Goal: Task Accomplishment & Management: Manage account settings

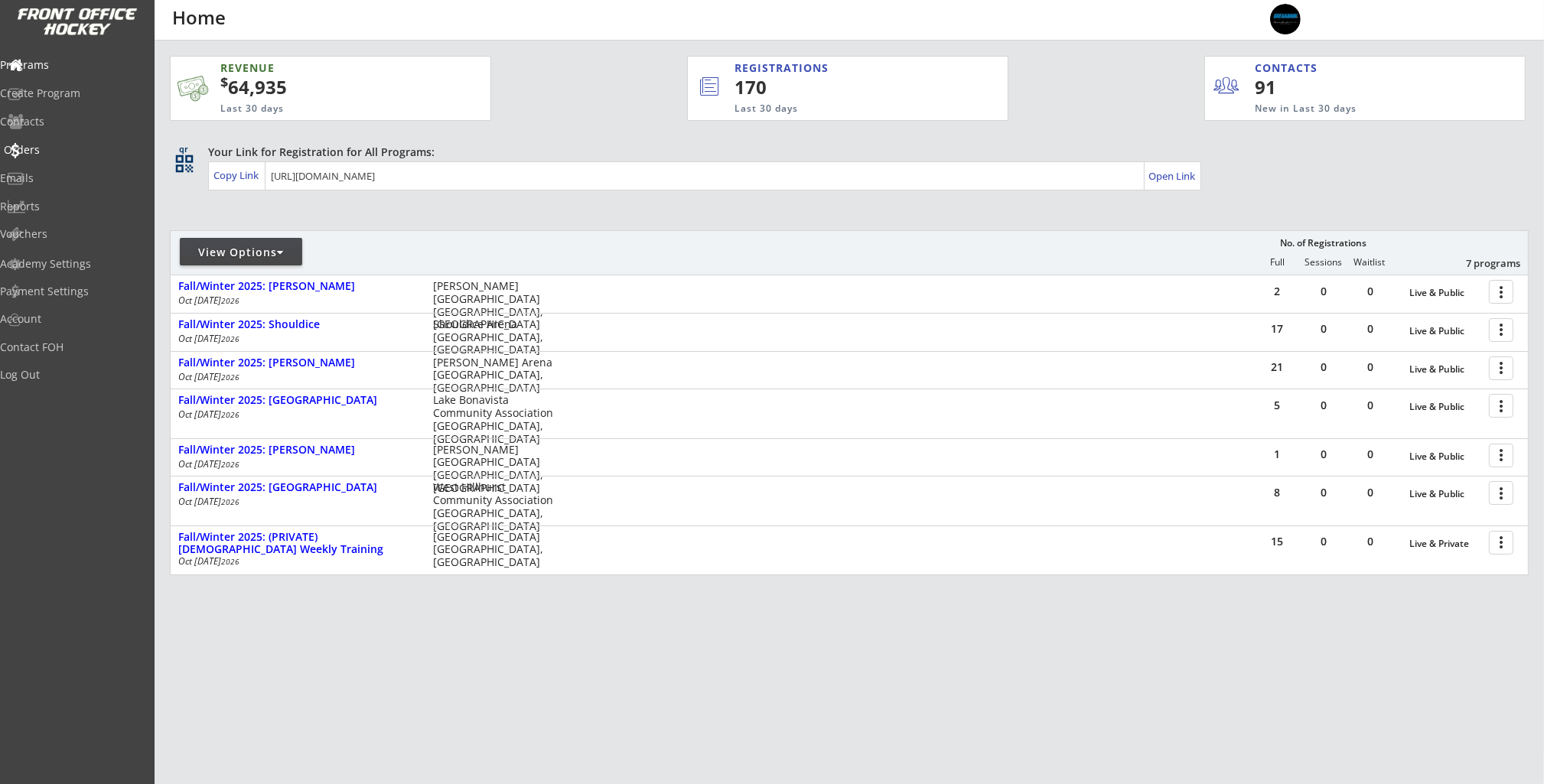
click at [55, 147] on div "Orders" at bounding box center [72, 150] width 138 height 11
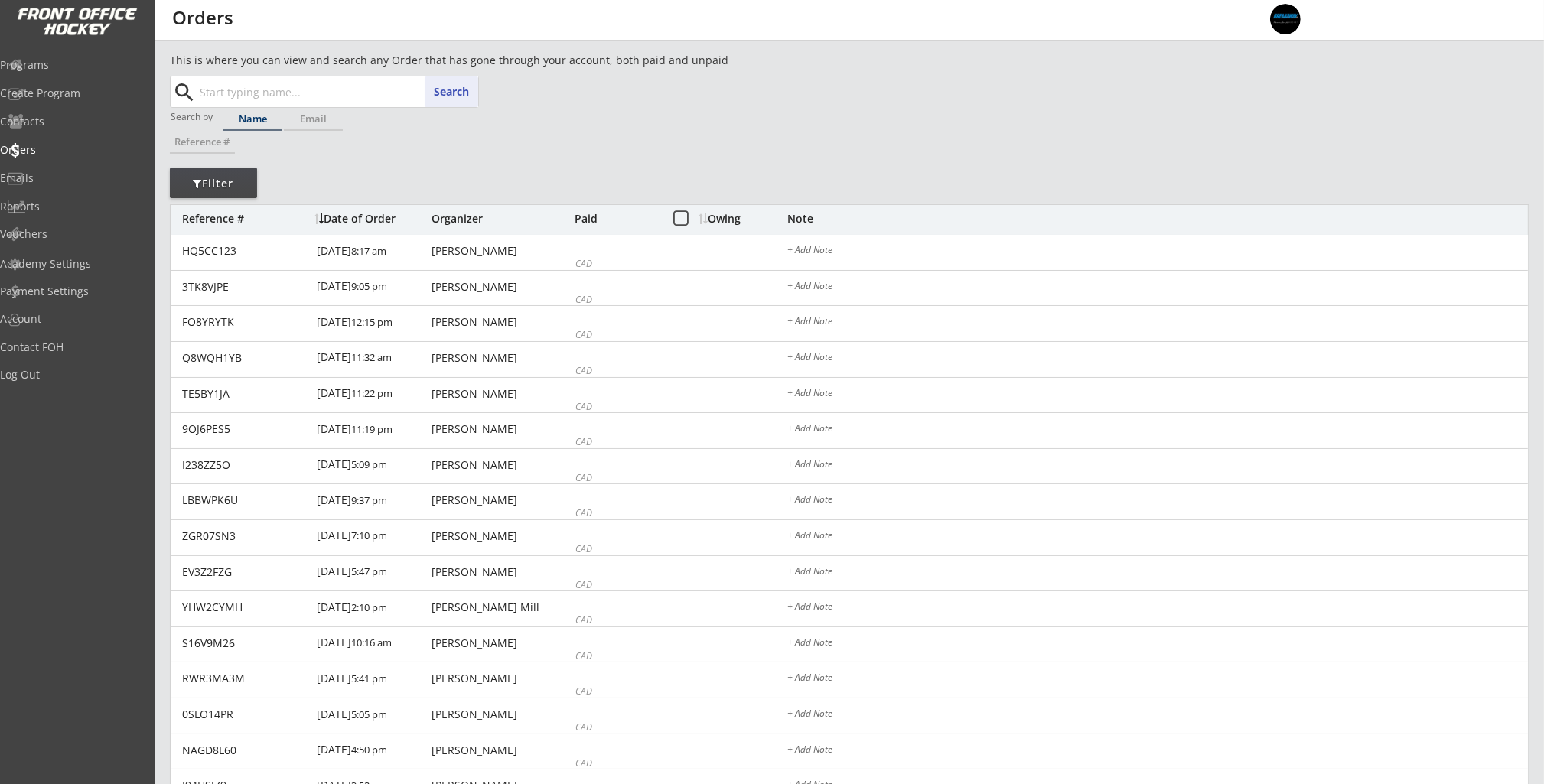
click at [311, 89] on input "text" at bounding box center [337, 92] width 282 height 31
click at [313, 90] on input "text" at bounding box center [337, 92] width 282 height 31
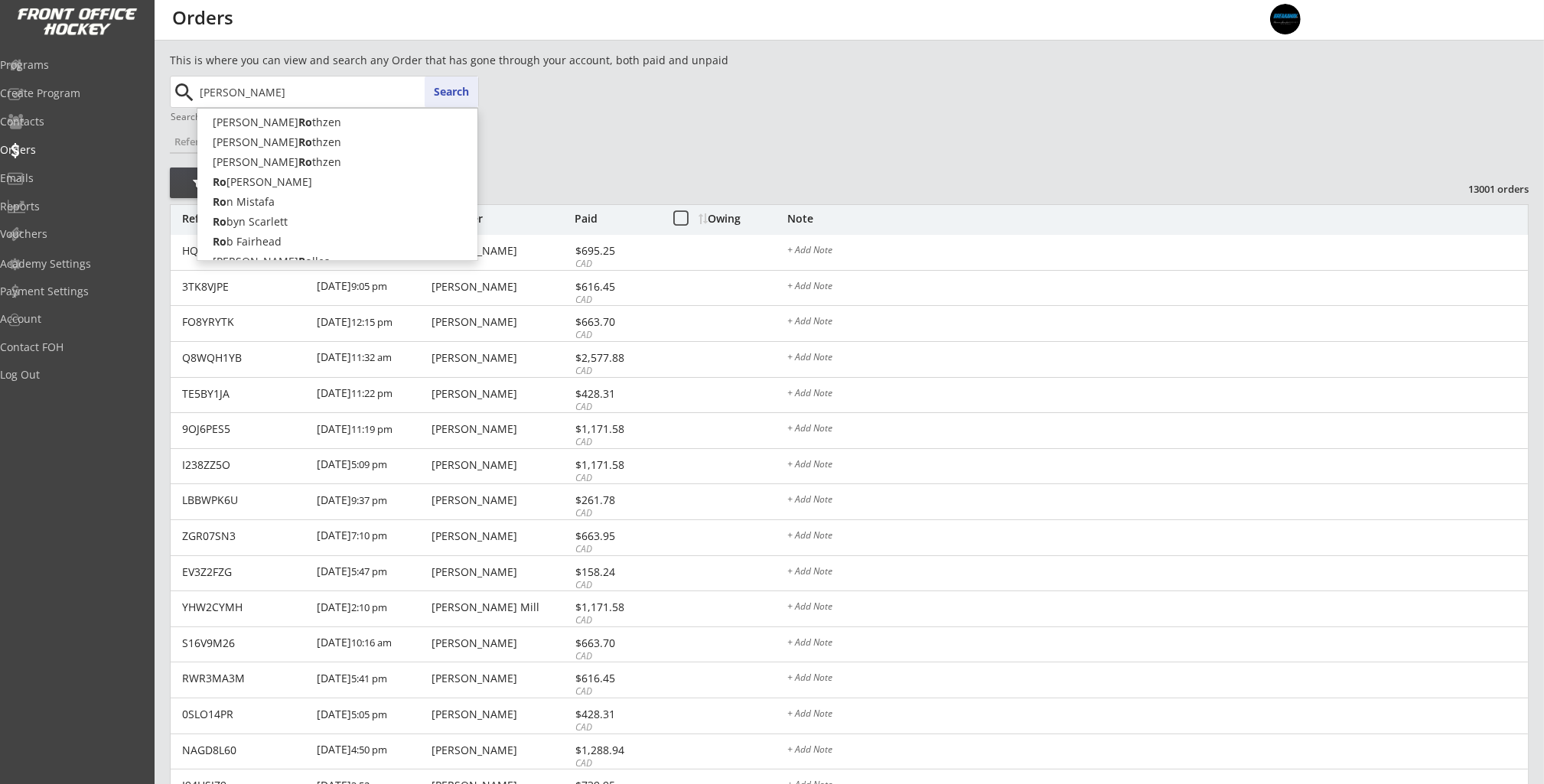
type input "[PERSON_NAME]"
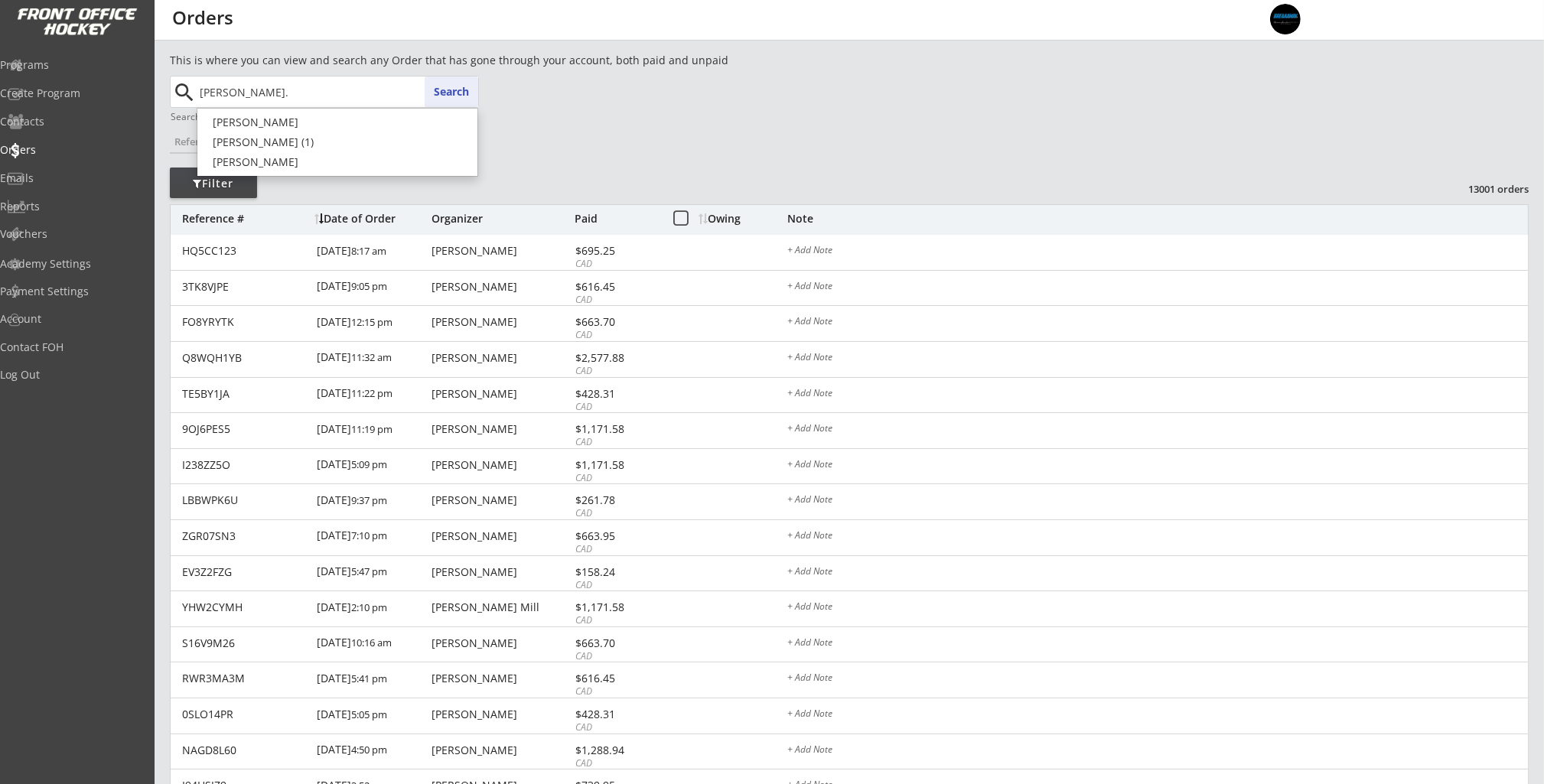
type input "[PERSON_NAME]"
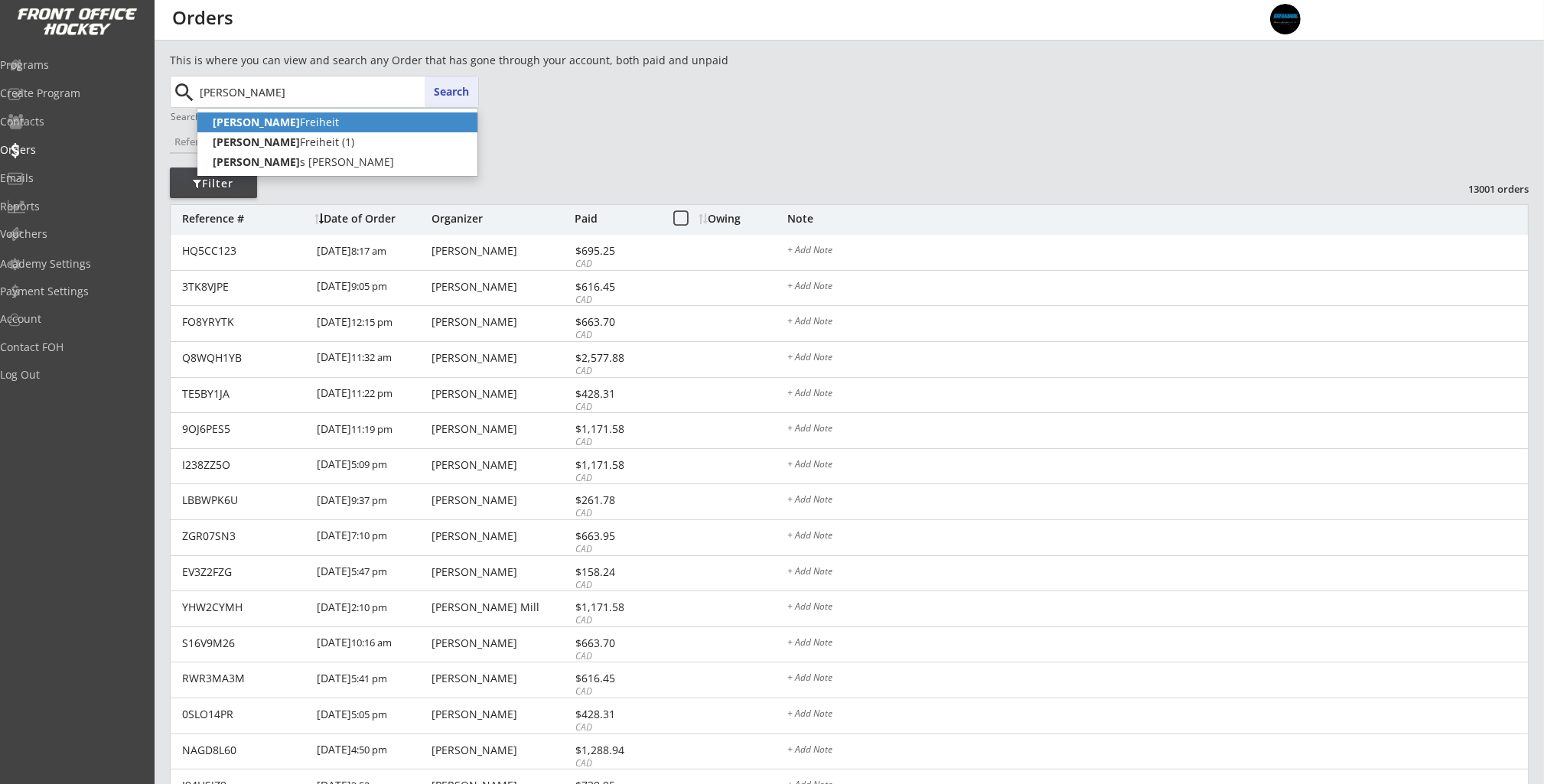
click at [277, 122] on p "[PERSON_NAME]" at bounding box center [337, 122] width 280 height 20
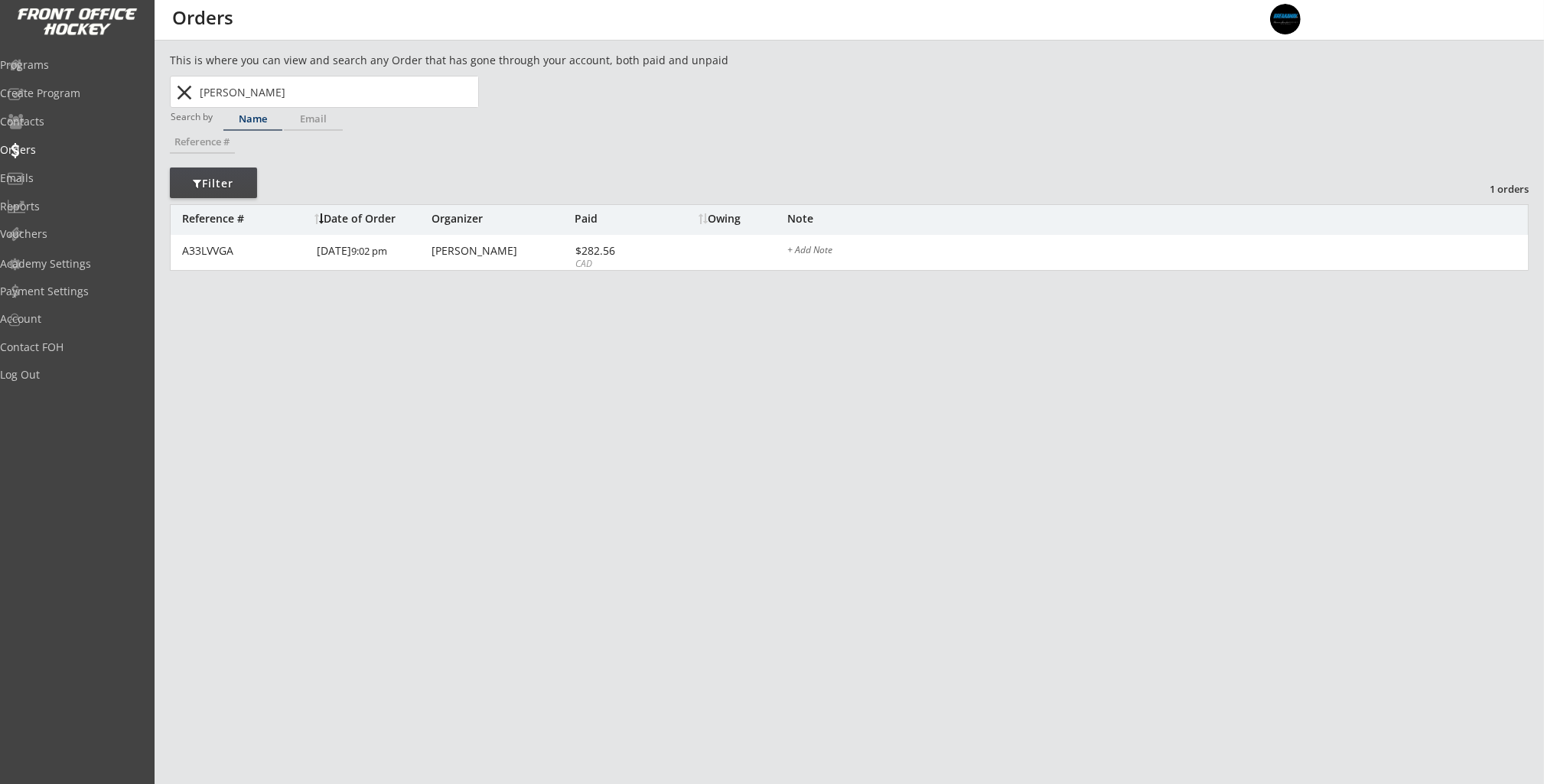
click at [411, 91] on input "[PERSON_NAME]" at bounding box center [337, 92] width 282 height 31
drag, startPoint x: 321, startPoint y: 91, endPoint x: 171, endPoint y: 86, distance: 150.1
click at [172, 86] on div "[PERSON_NAME] [PERSON_NAME] Search close" at bounding box center [326, 92] width 306 height 31
type input "roan"
type input "[PERSON_NAME]"
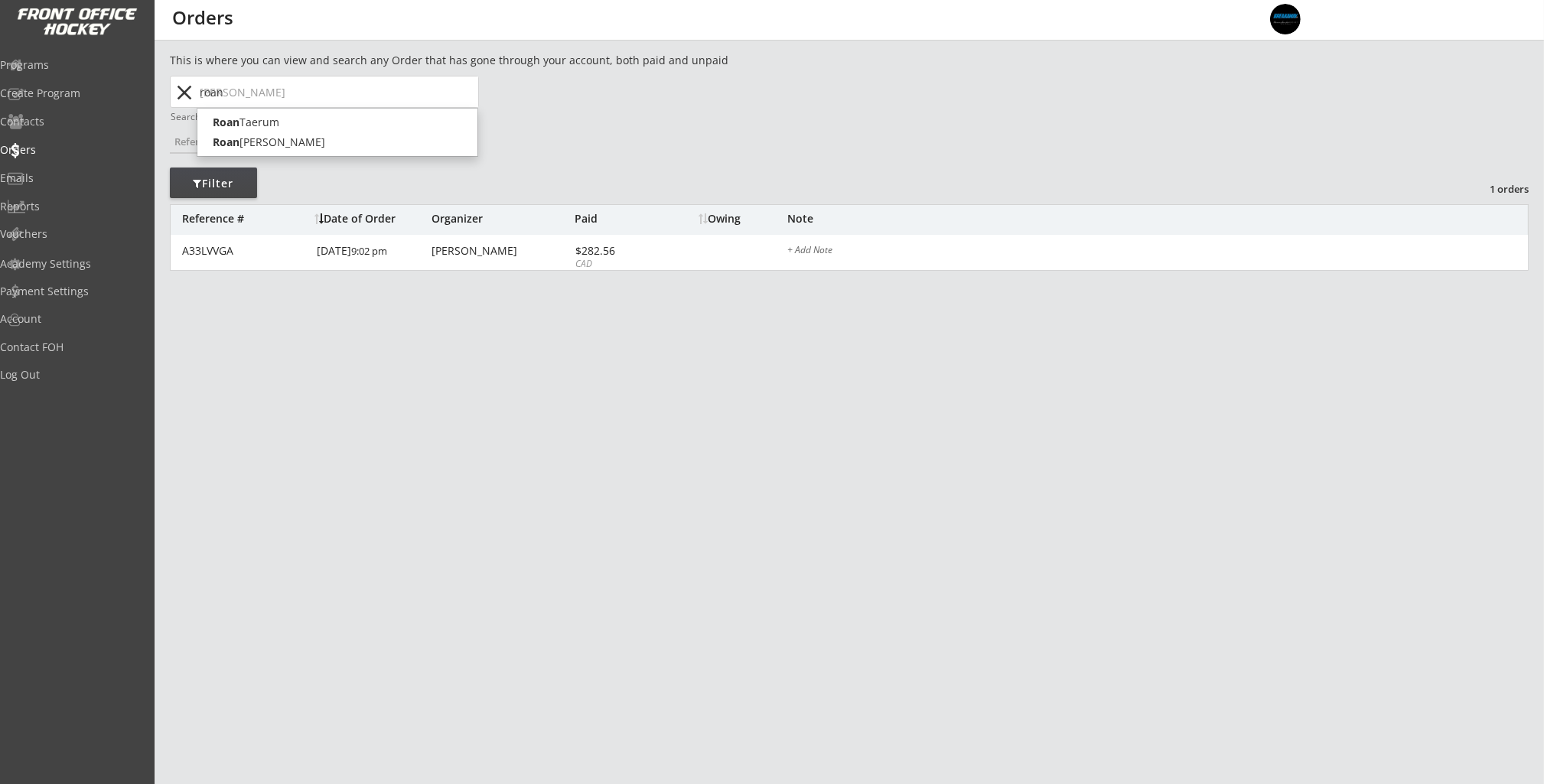
type input "roa"
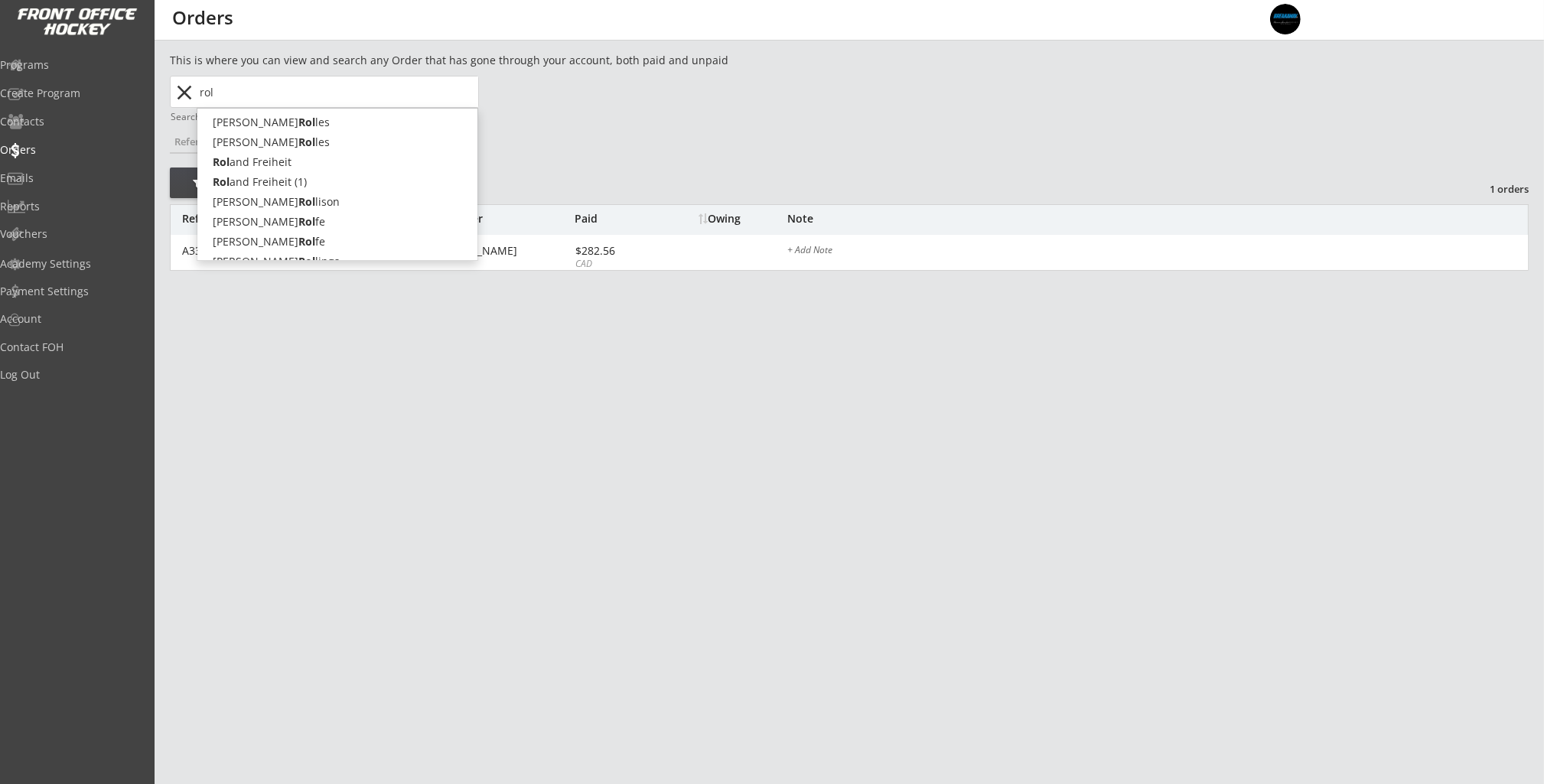
type input "rola"
type input "[PERSON_NAME]"
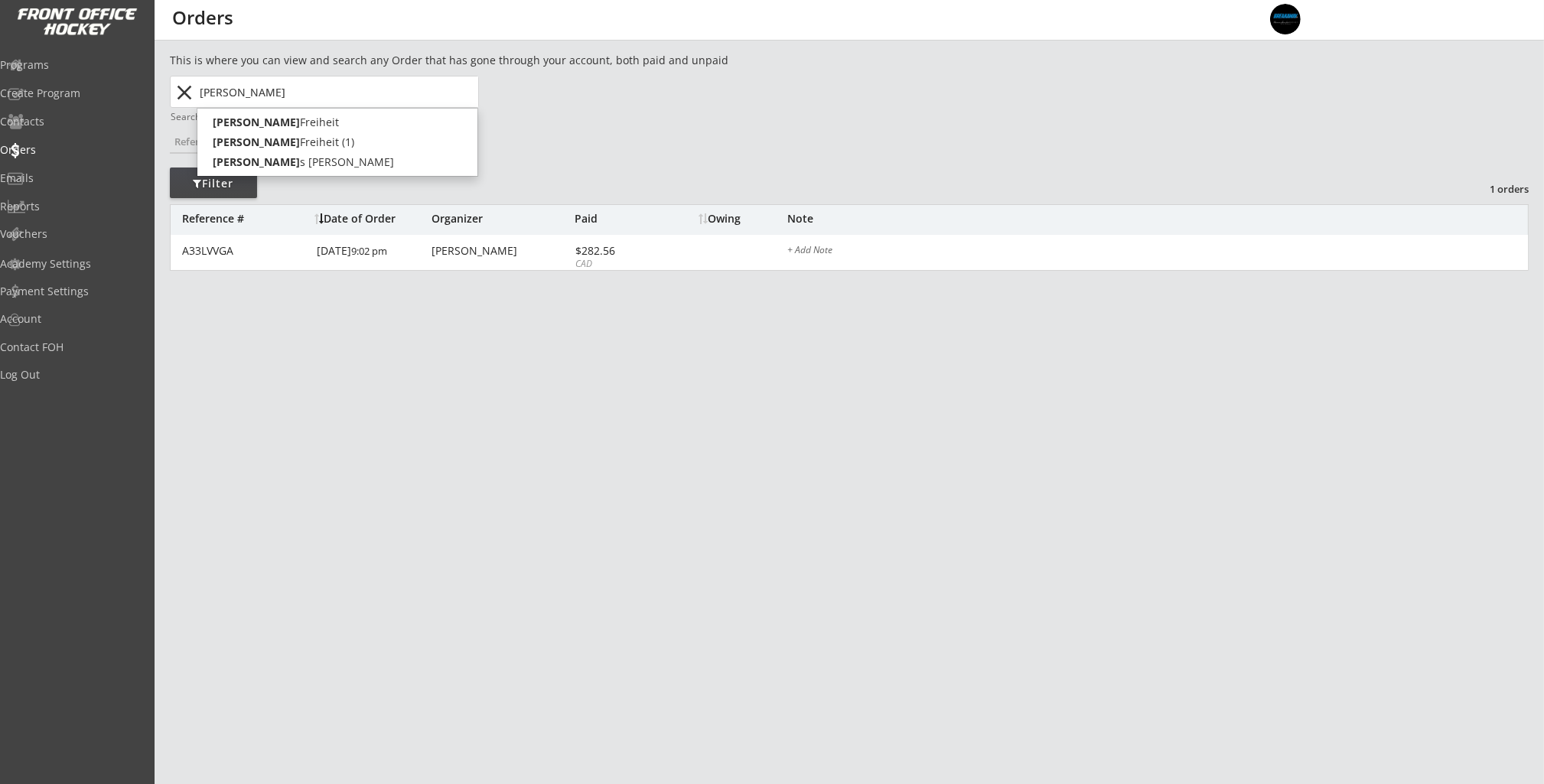
type input "[PERSON_NAME]"
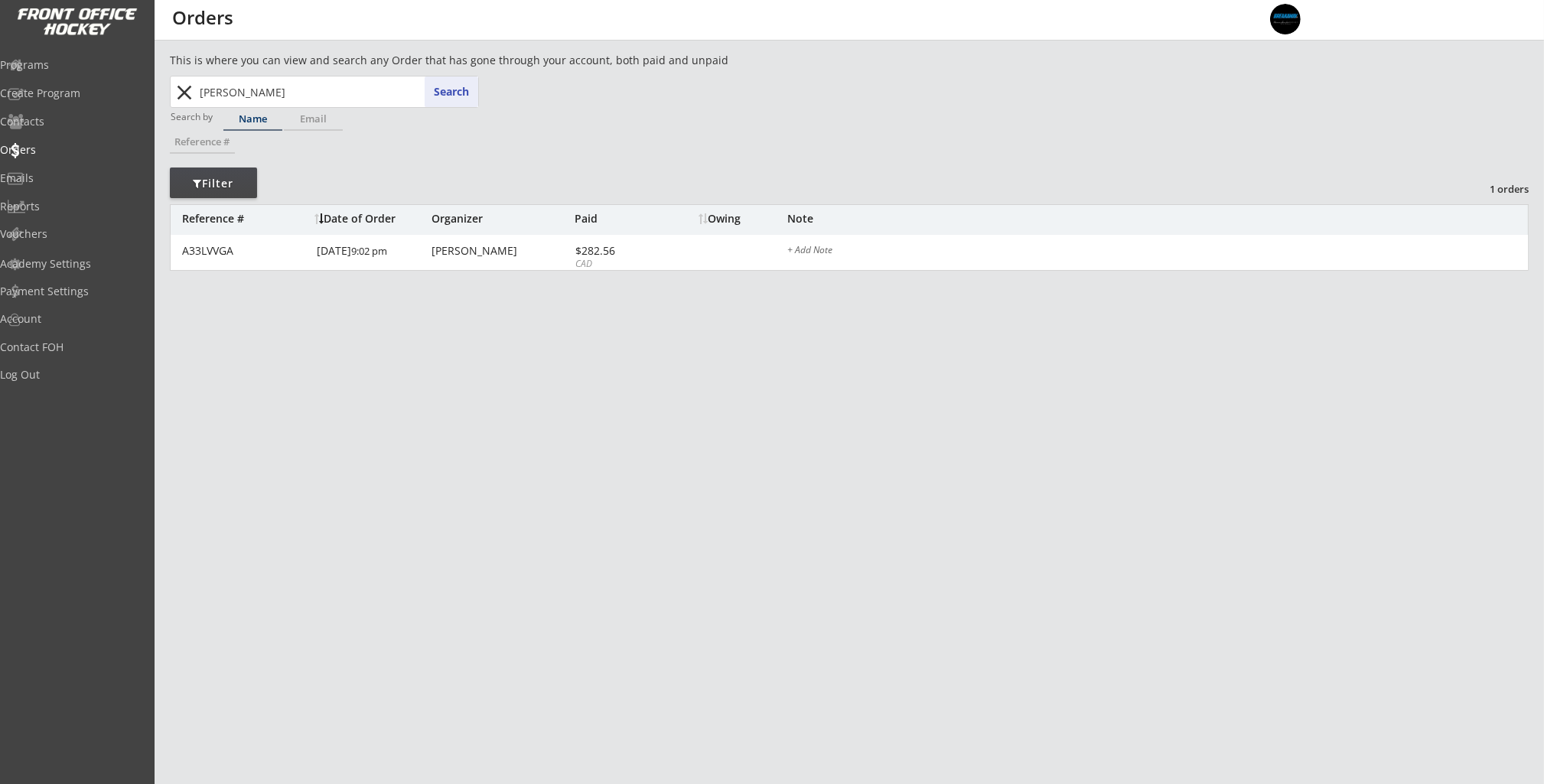
click at [453, 86] on button "Search" at bounding box center [451, 92] width 54 height 31
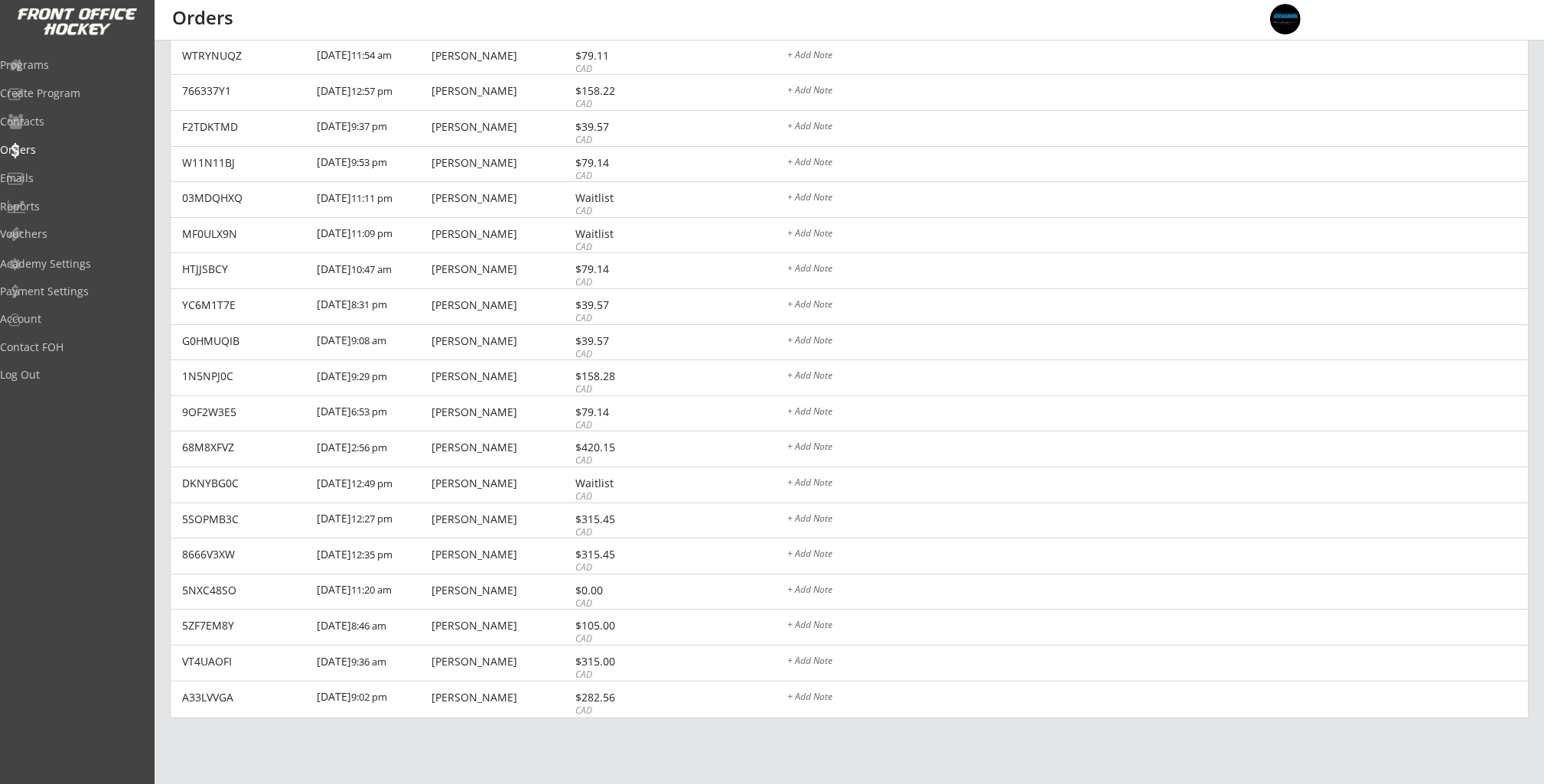
scroll to position [237, 0]
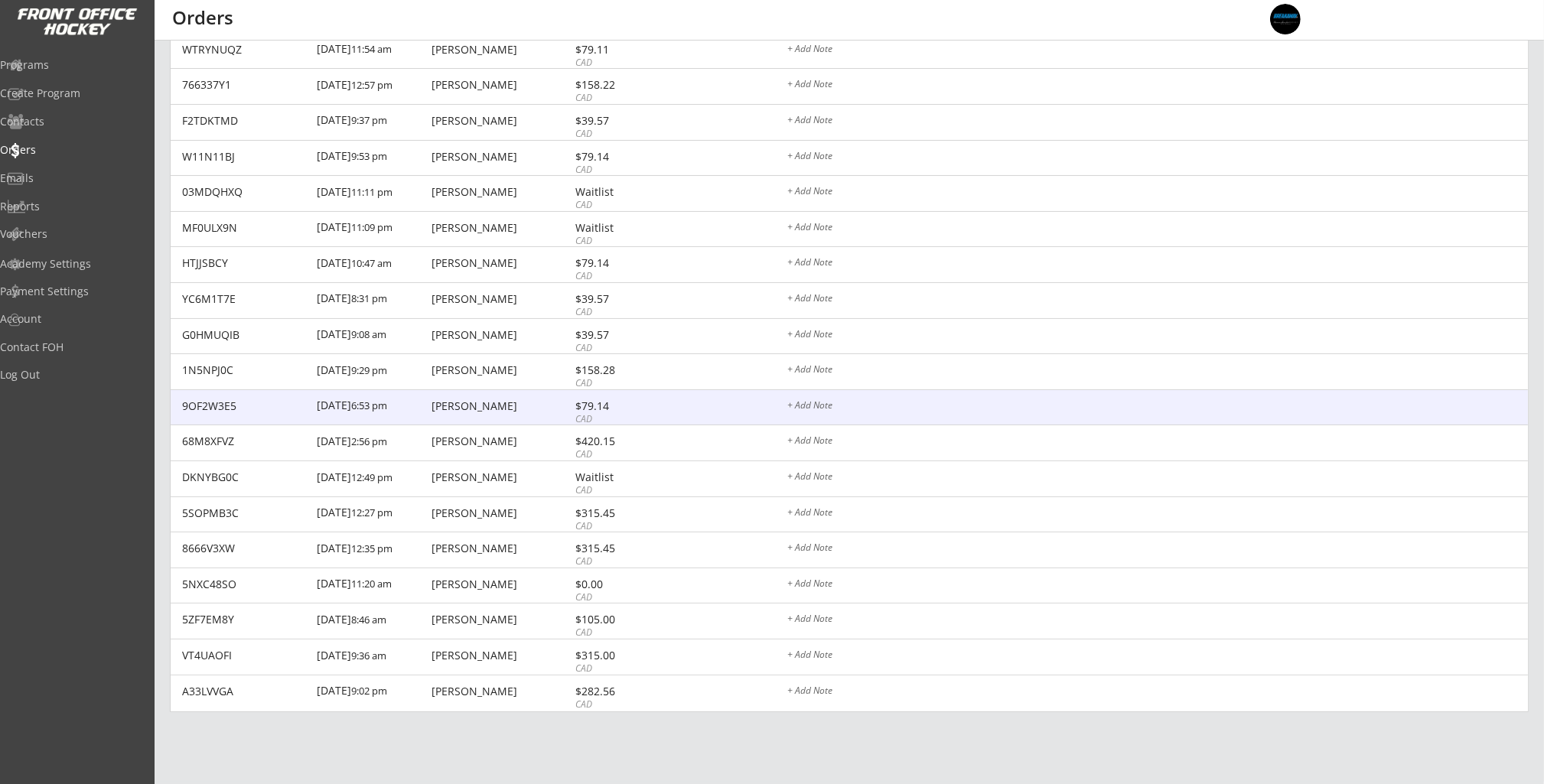
click at [505, 406] on div "[PERSON_NAME]" at bounding box center [501, 407] width 140 height 11
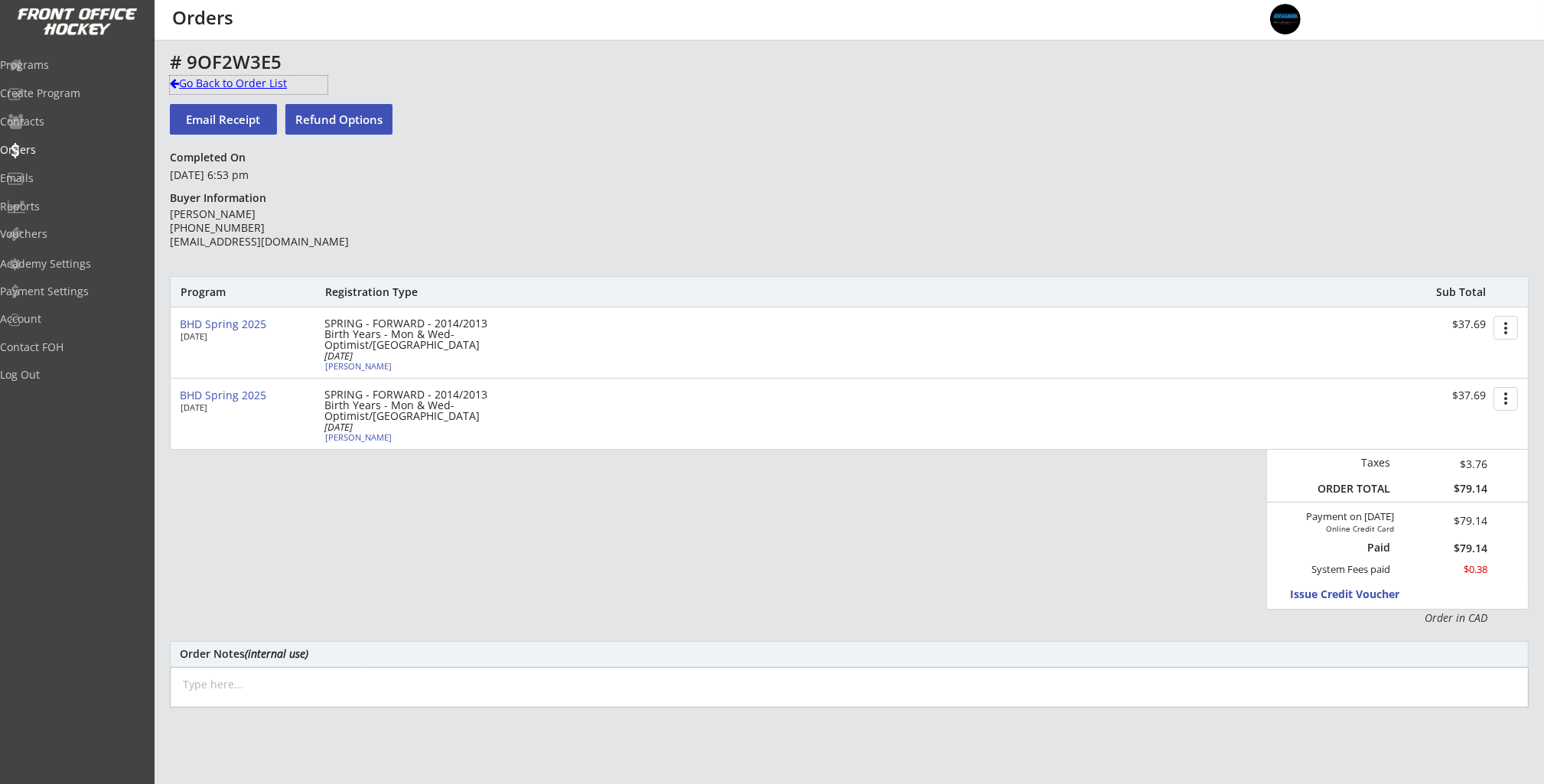
click at [213, 79] on div "Go Back to Order List" at bounding box center [248, 83] width 158 height 15
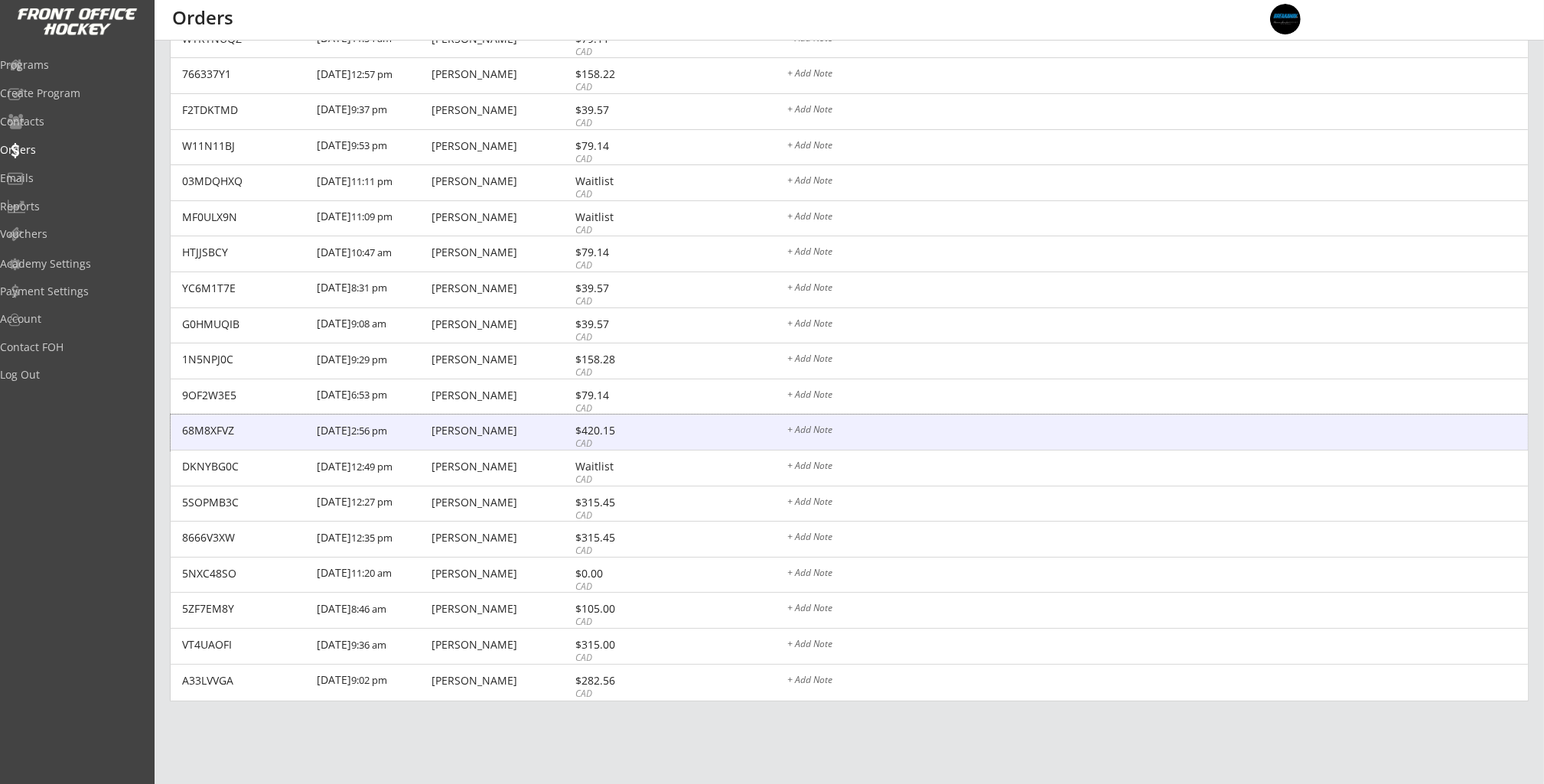
click at [428, 433] on div "68M8XFVZ [DATE] 2:56 pm [PERSON_NAME] $420.15 CAD + Add Note" at bounding box center [849, 432] width 1357 height 36
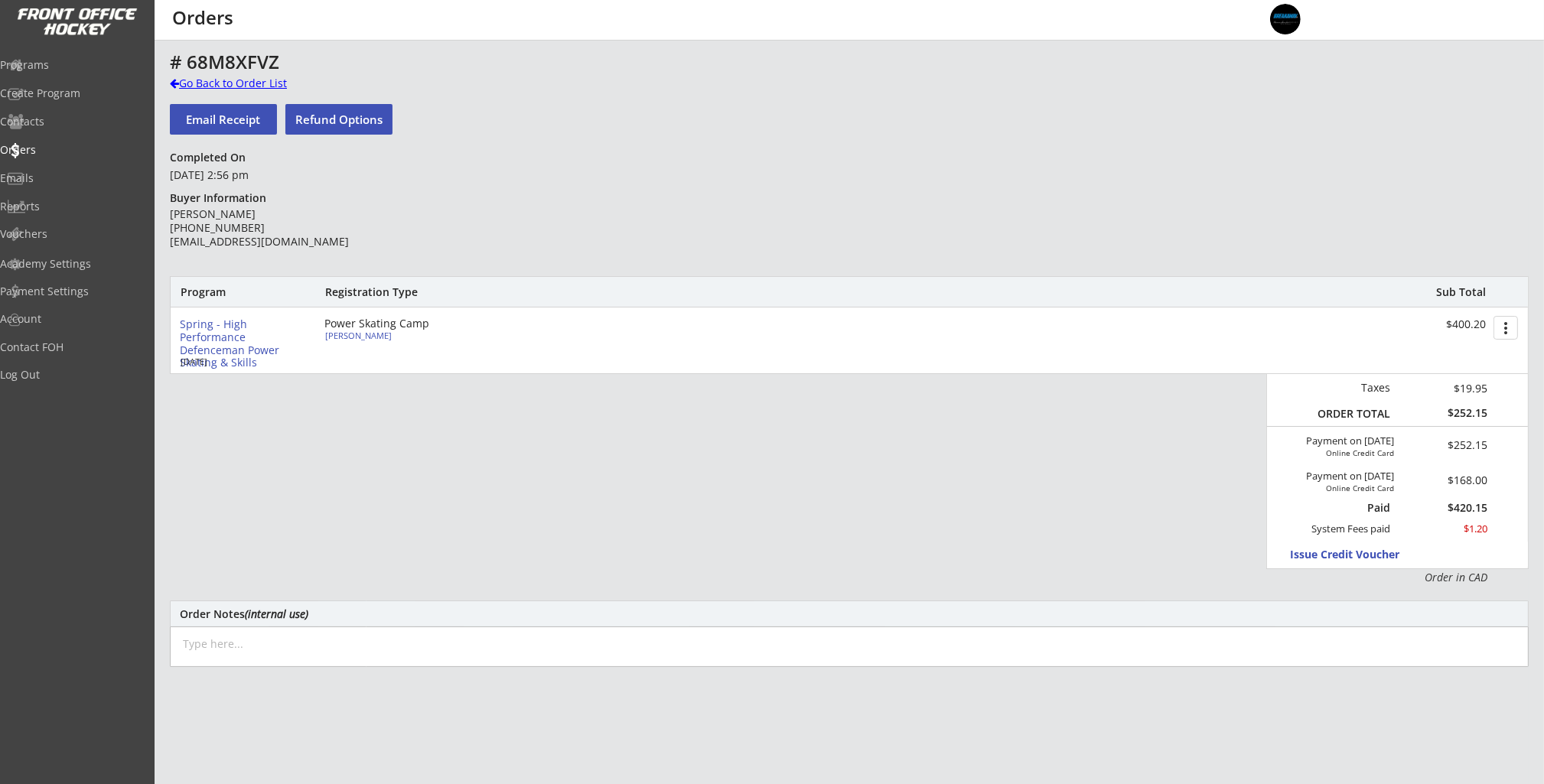
click at [202, 87] on div "Go Back to Order List" at bounding box center [248, 83] width 158 height 15
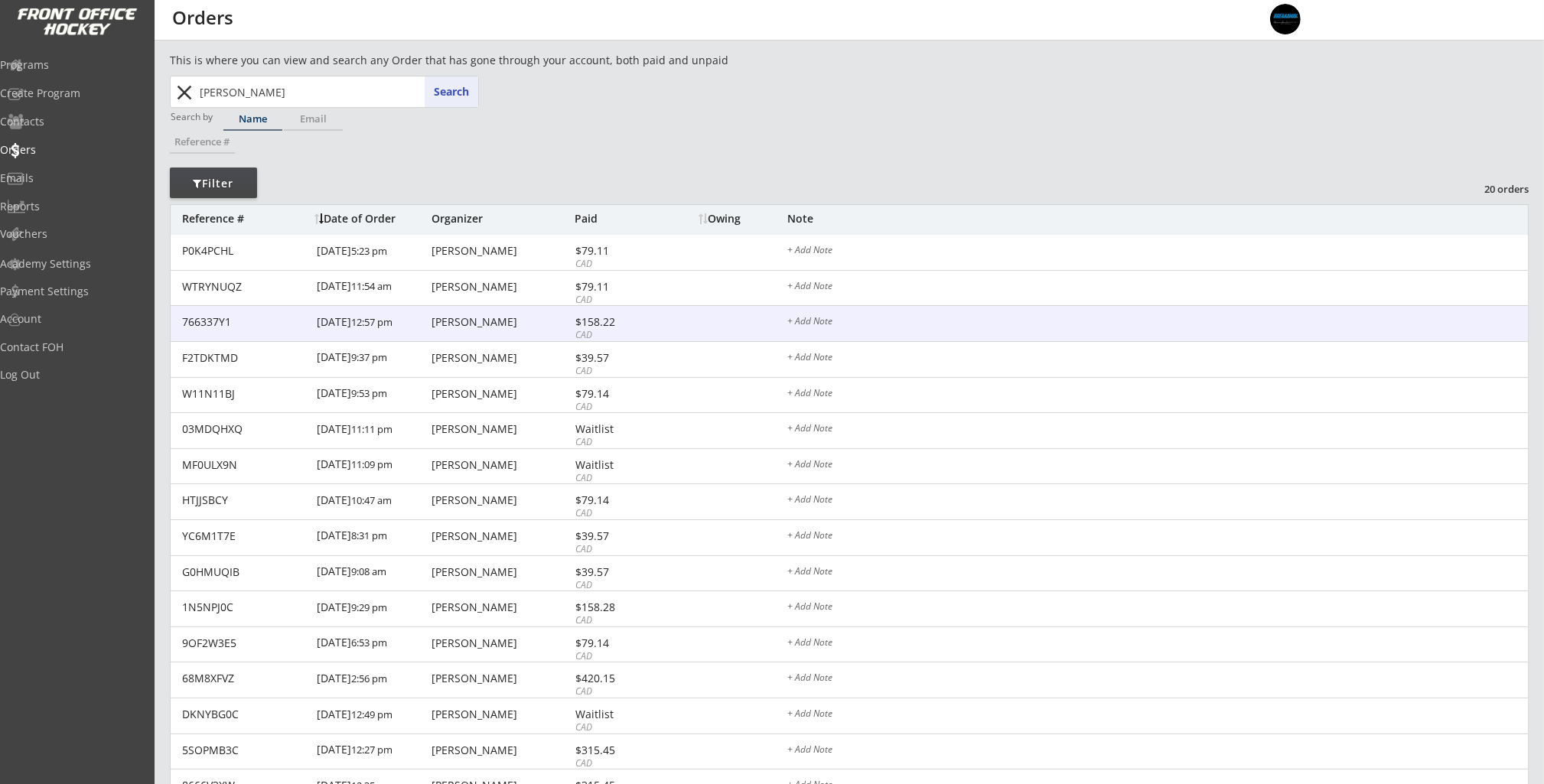
click at [566, 315] on div "766337Y1 [DATE] 12:57 pm [PERSON_NAME] $158.22 CAD + Add Note" at bounding box center [849, 324] width 1357 height 36
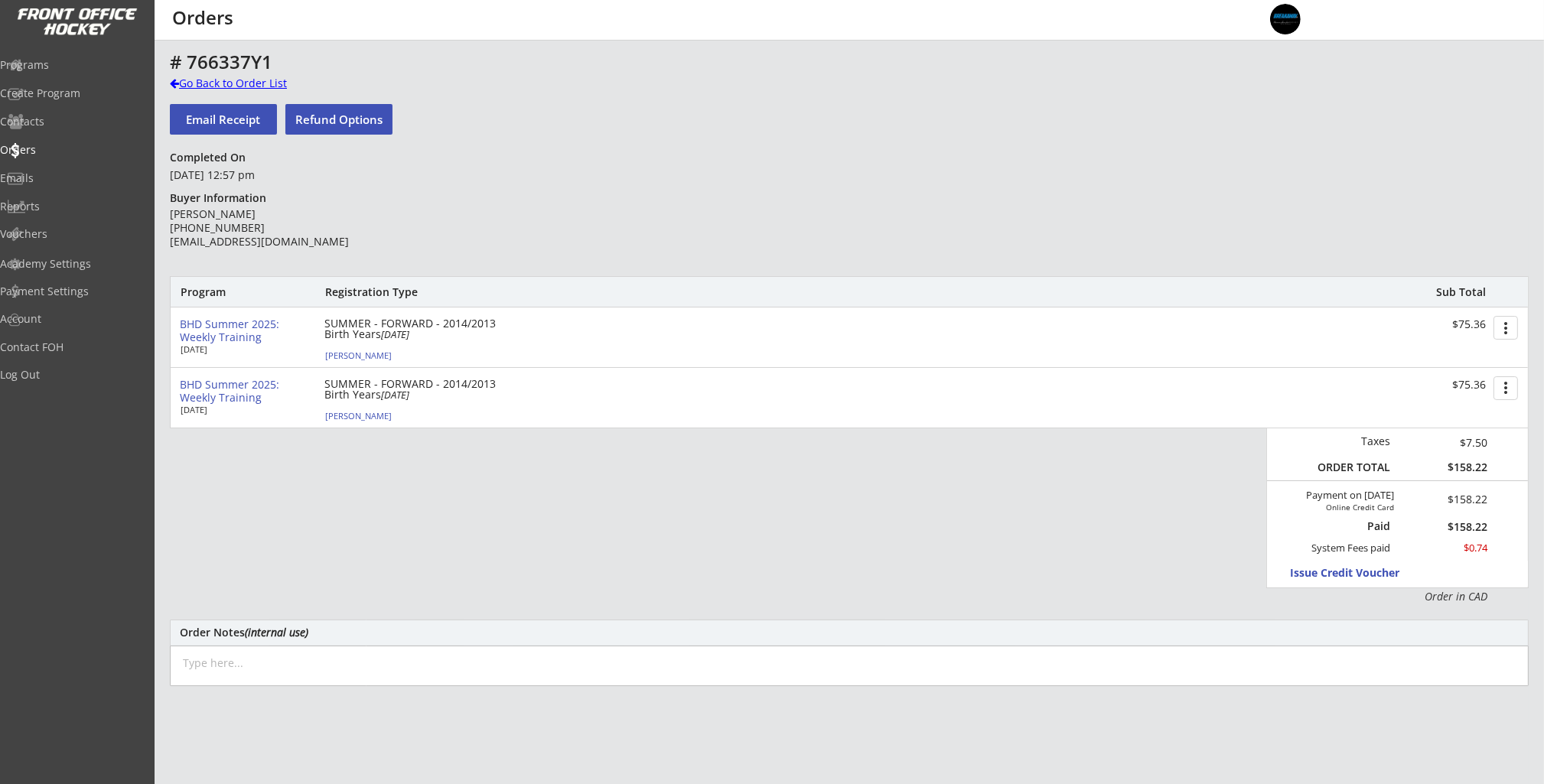
click at [195, 81] on div "Go Back to Order List" at bounding box center [248, 83] width 158 height 15
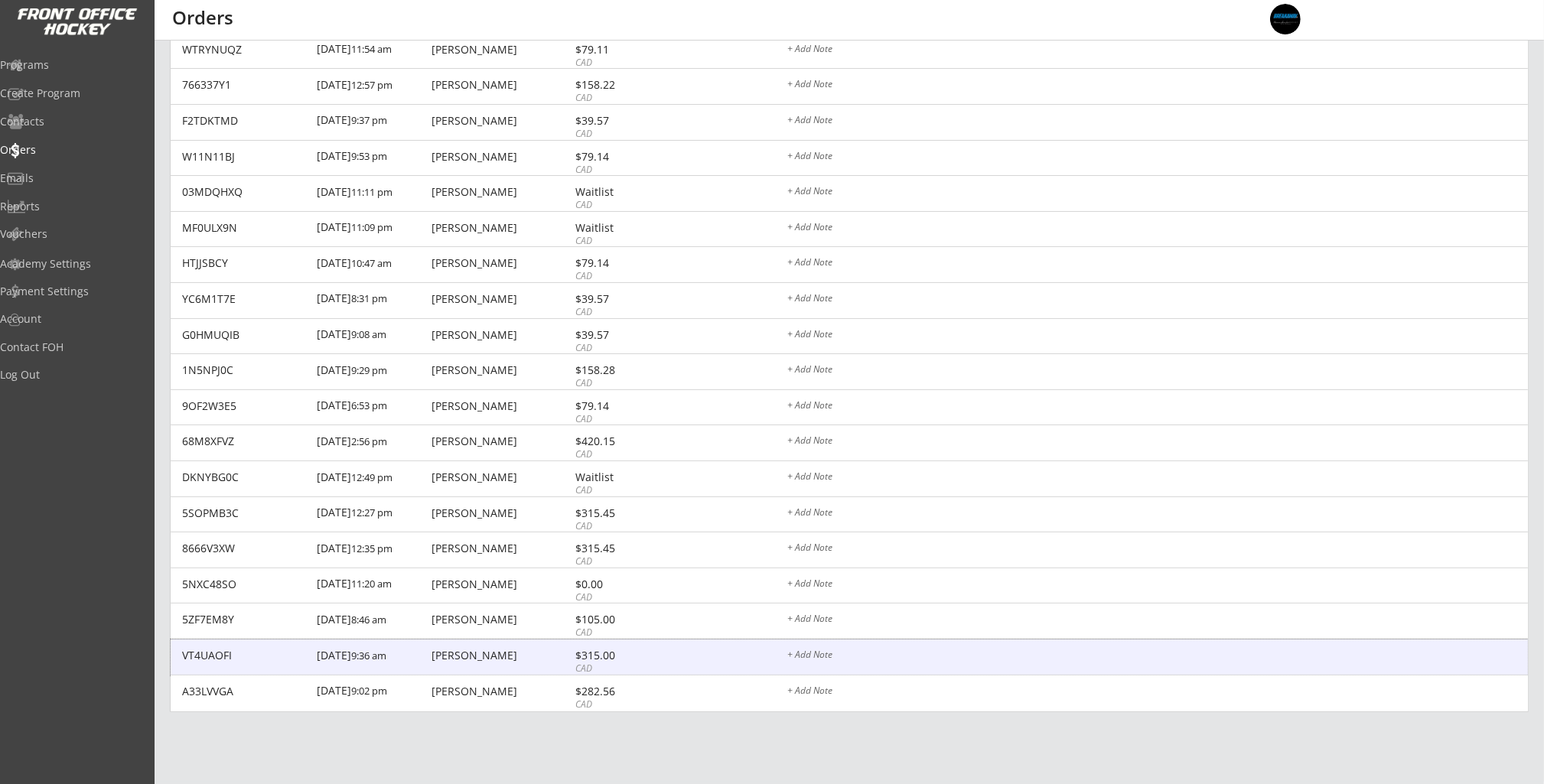
click at [492, 659] on div "[PERSON_NAME]" at bounding box center [501, 655] width 140 height 11
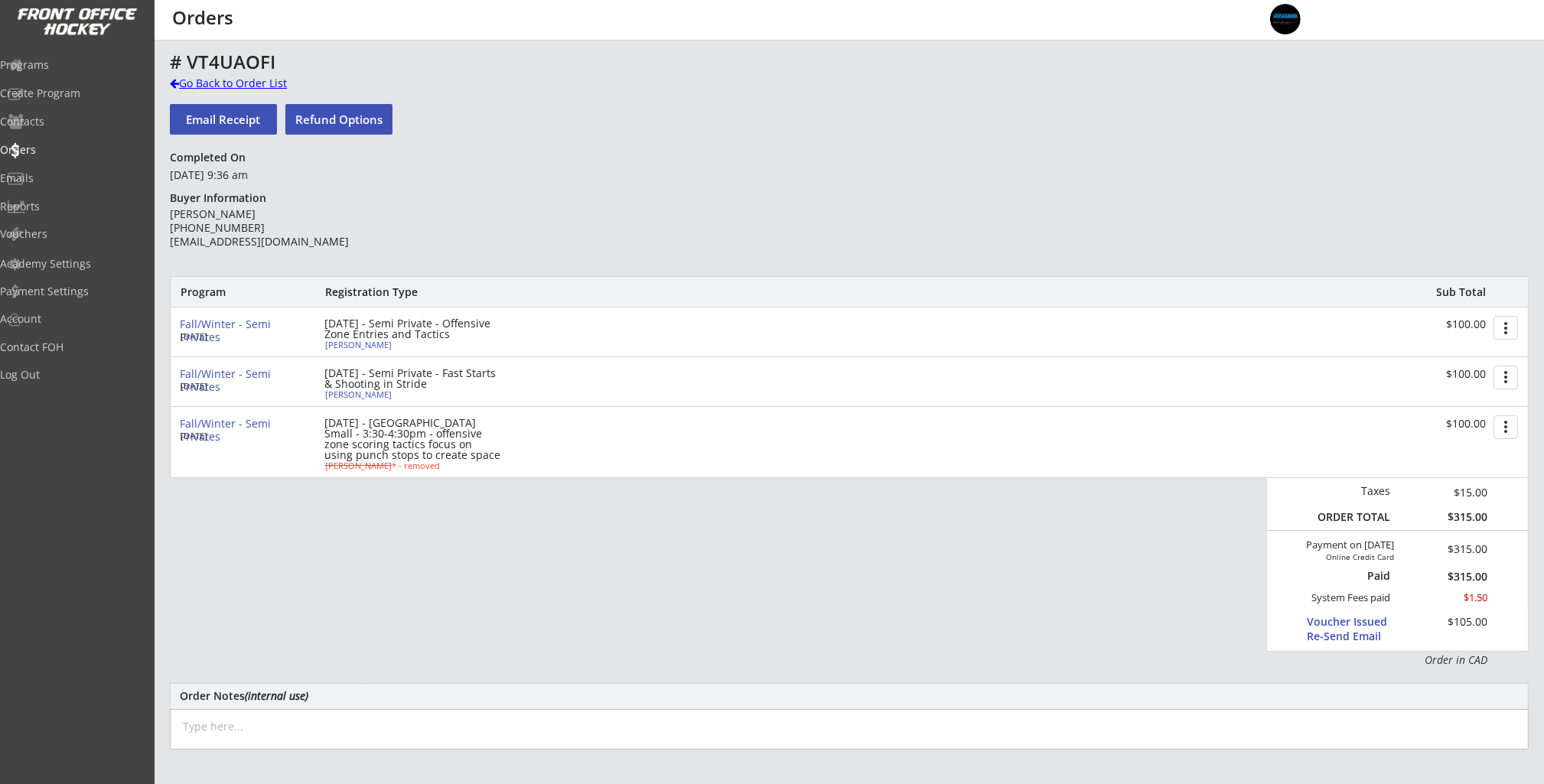
click at [191, 87] on div "Go Back to Order List" at bounding box center [248, 83] width 158 height 15
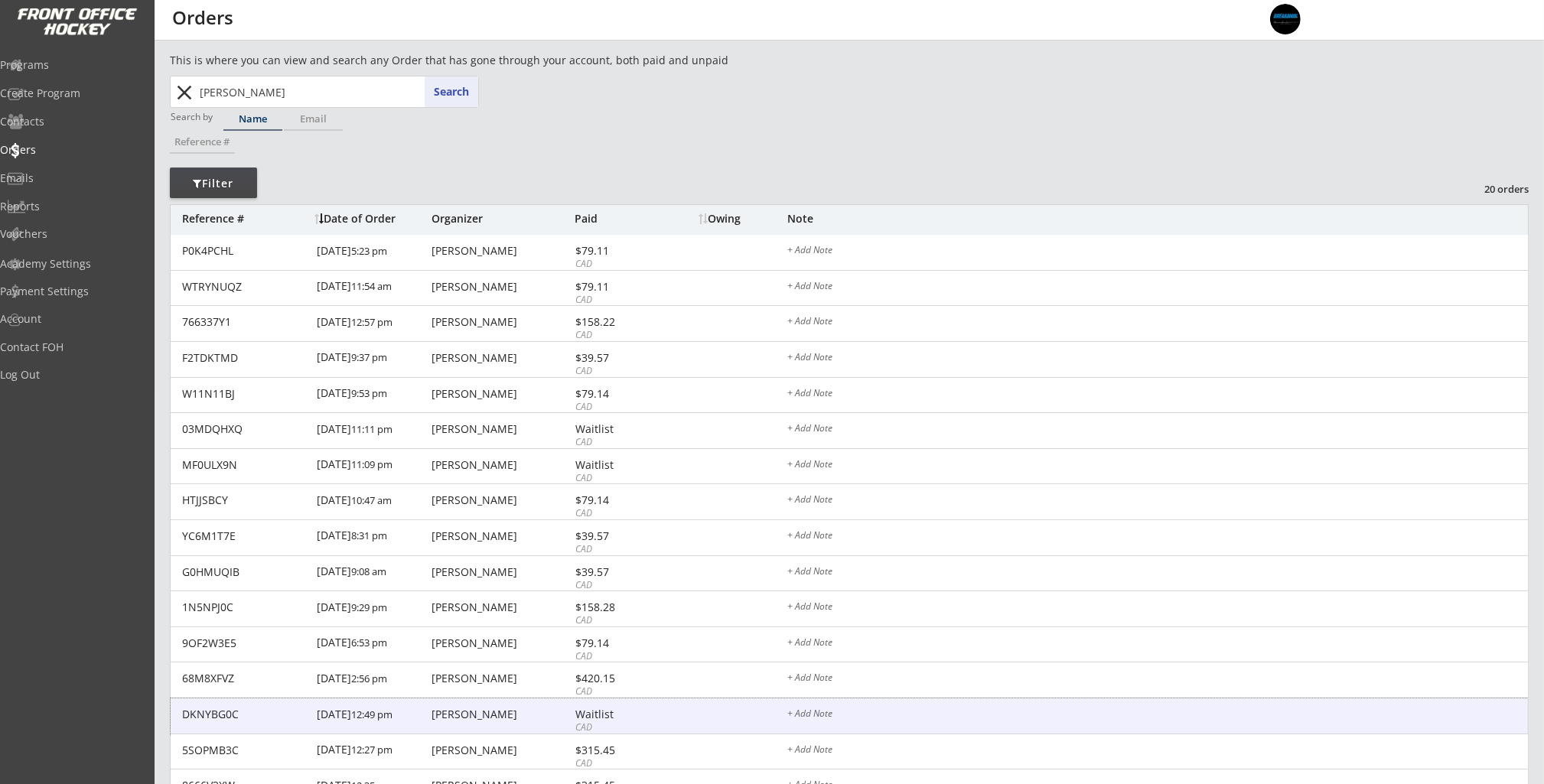
click at [492, 717] on div "[PERSON_NAME]" at bounding box center [501, 715] width 140 height 11
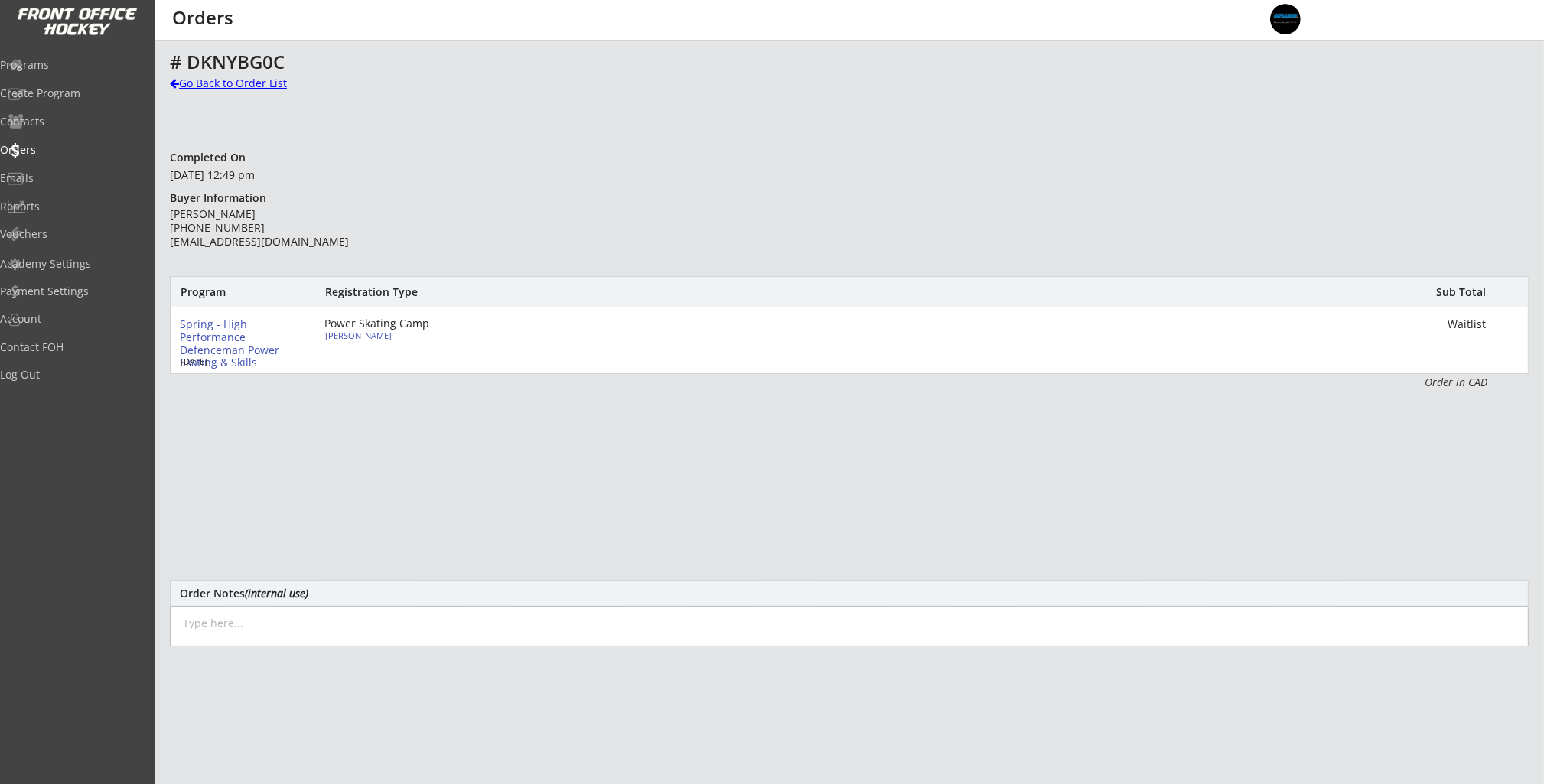
drag, startPoint x: 196, startPoint y: 84, endPoint x: 321, endPoint y: 149, distance: 140.9
click at [196, 84] on div "Go Back to Order List" at bounding box center [248, 83] width 158 height 15
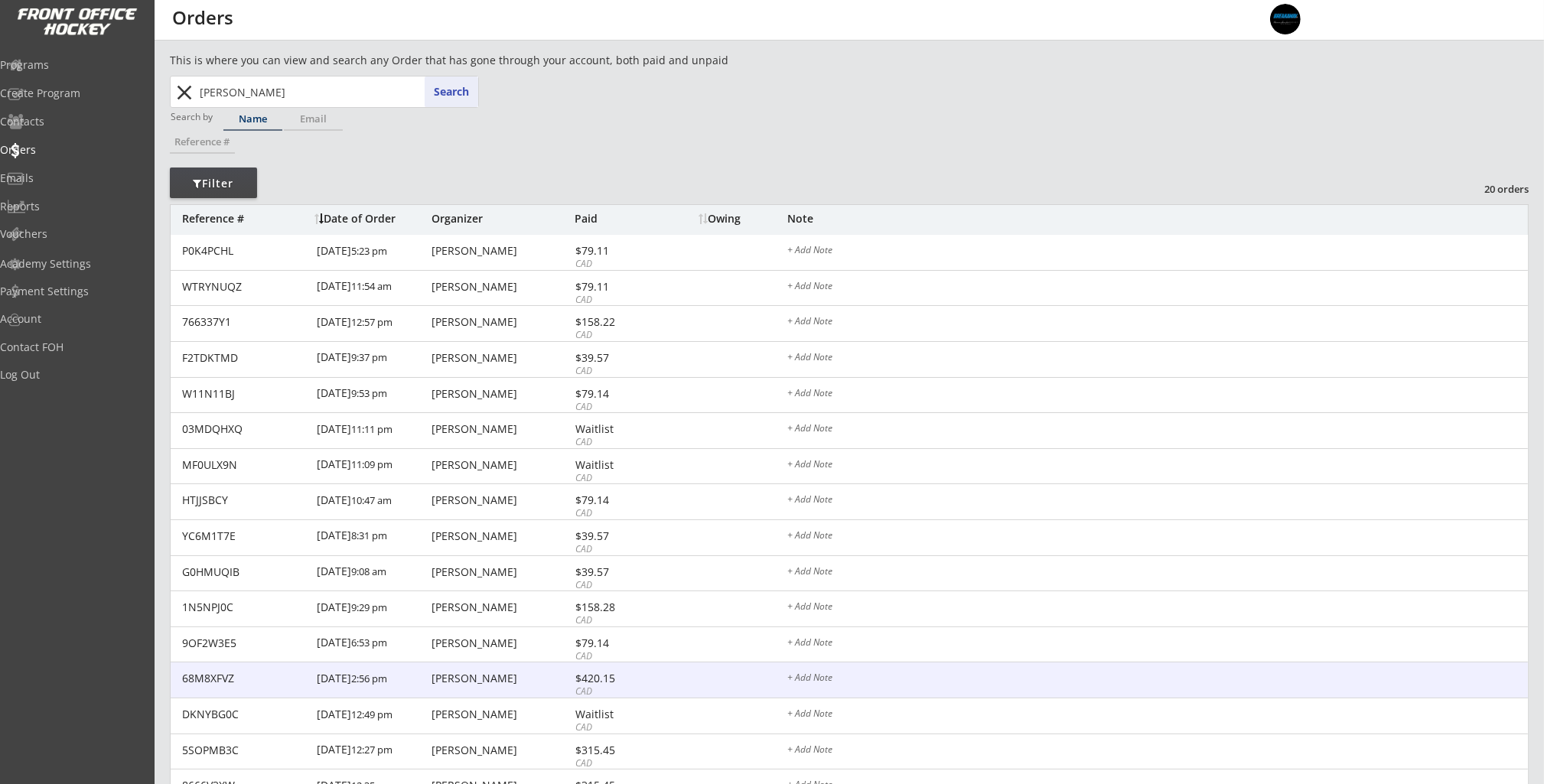
click at [547, 680] on div "[PERSON_NAME]" at bounding box center [501, 678] width 140 height 11
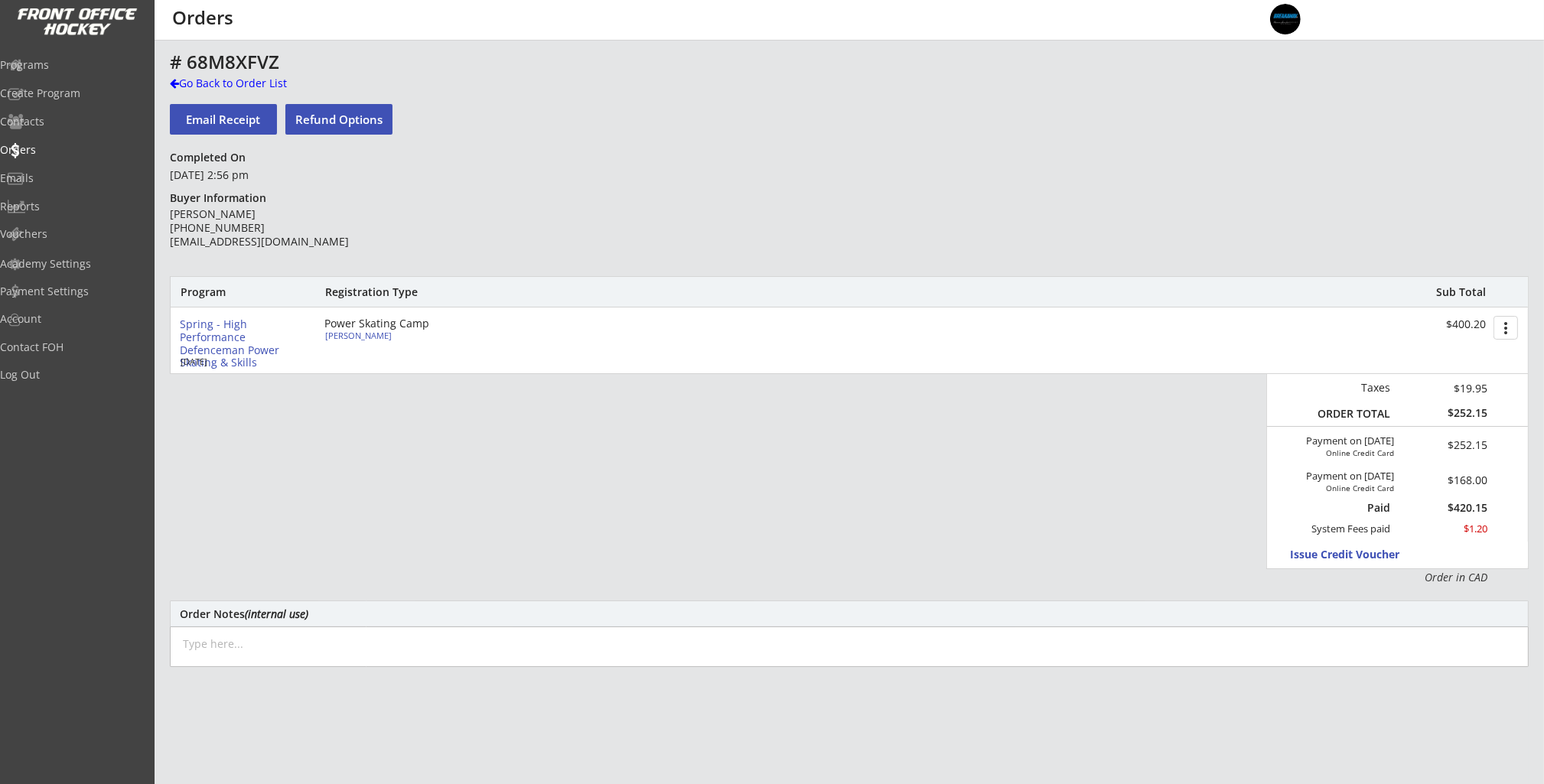
drag, startPoint x: 215, startPoint y: 98, endPoint x: 221, endPoint y: 89, distance: 10.8
click at [215, 98] on div "Email Receipt Refund Options" at bounding box center [326, 119] width 314 height 46
click at [225, 82] on div "Go Back to Order List" at bounding box center [248, 83] width 158 height 15
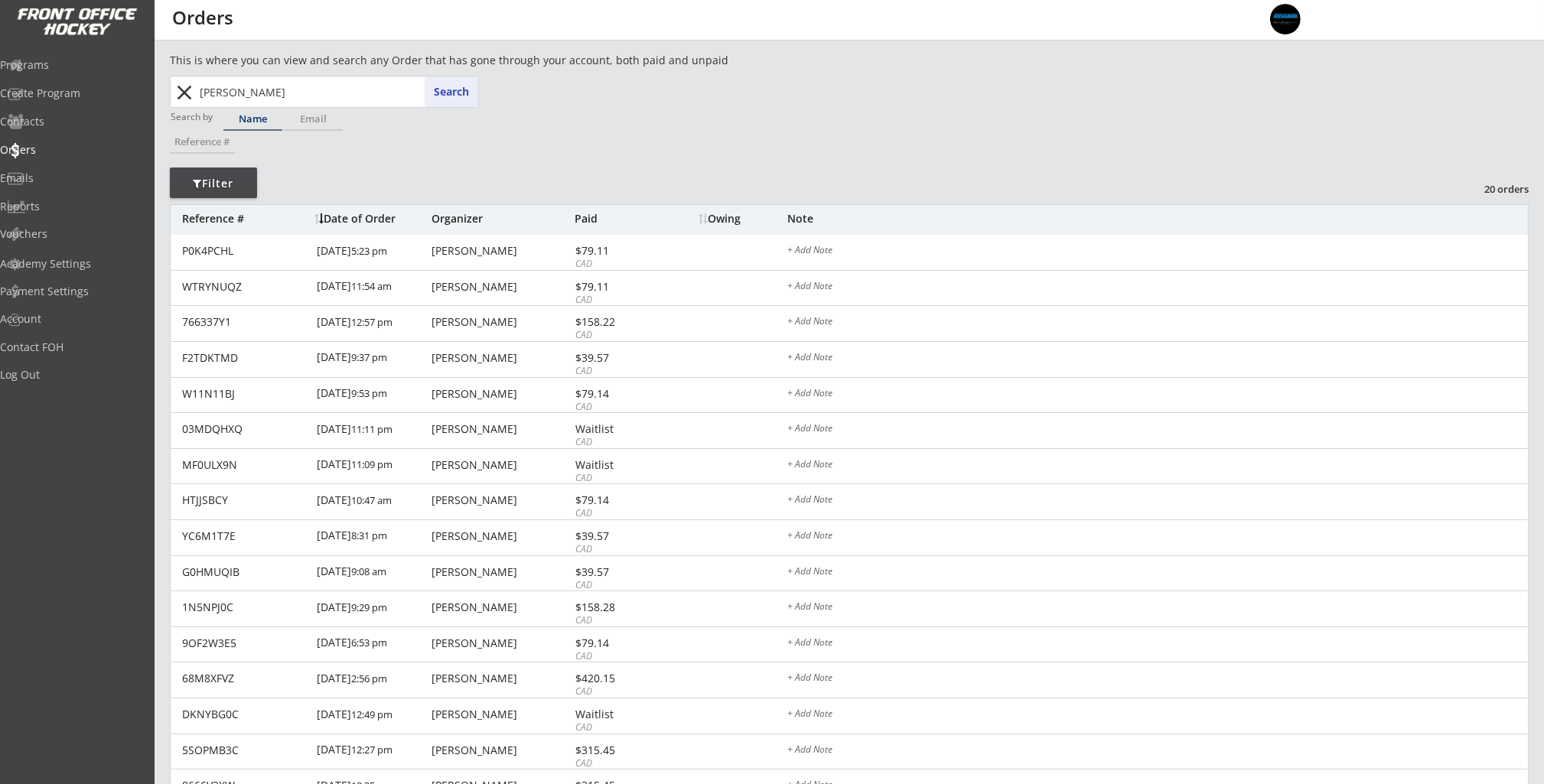
click at [276, 90] on input "[PERSON_NAME]" at bounding box center [337, 92] width 282 height 31
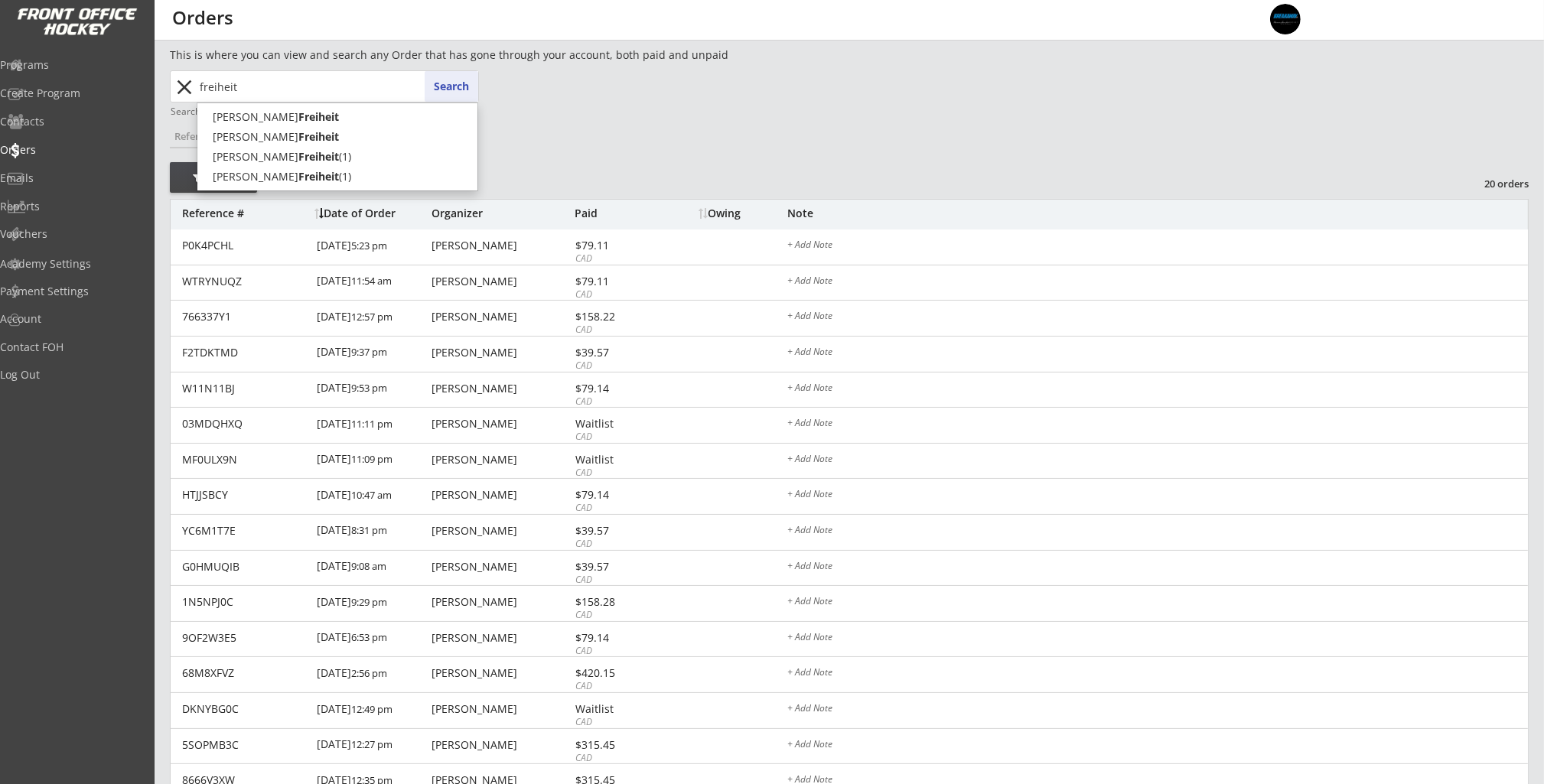
type input "freiheit"
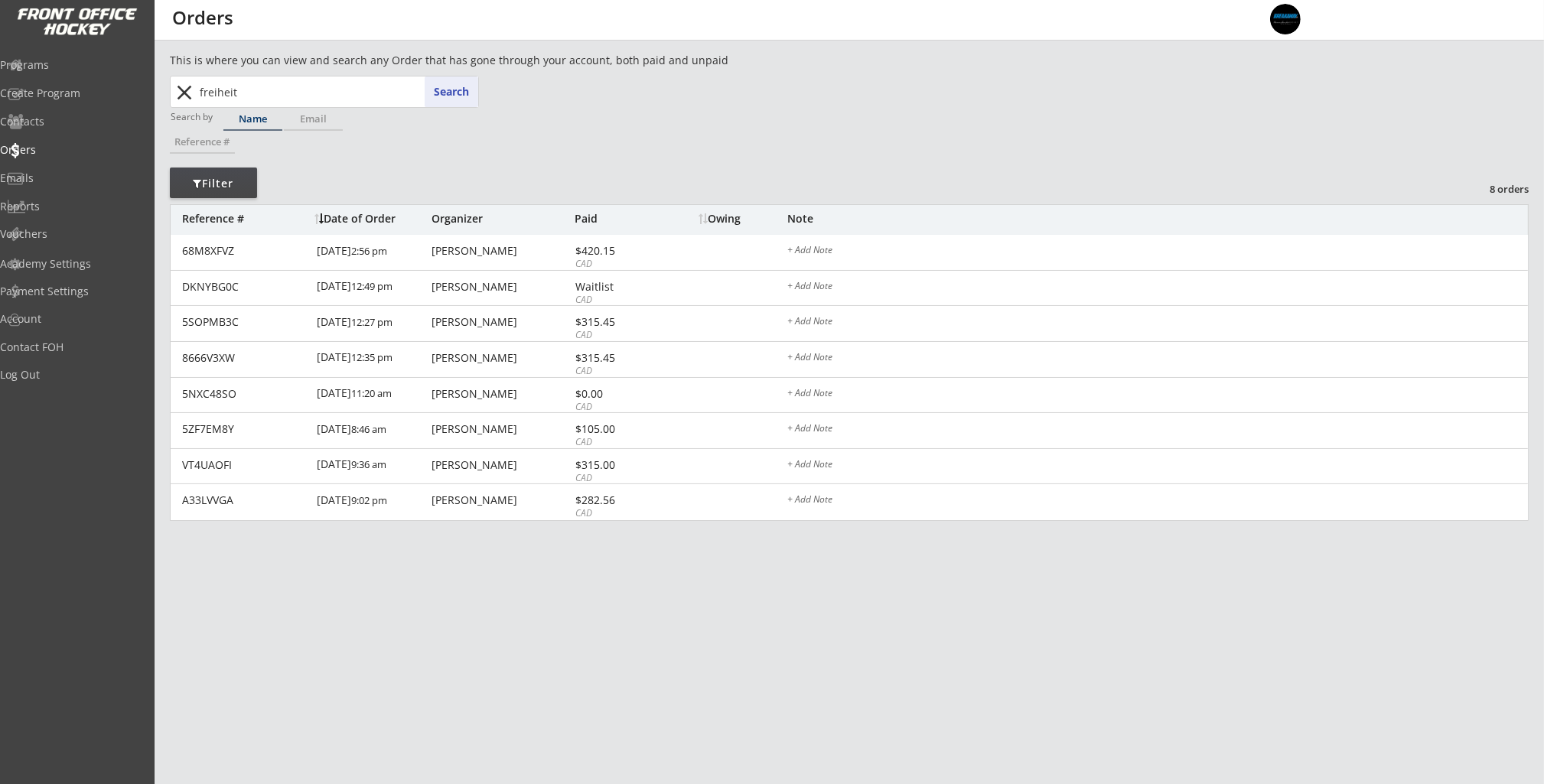
scroll to position [0, 0]
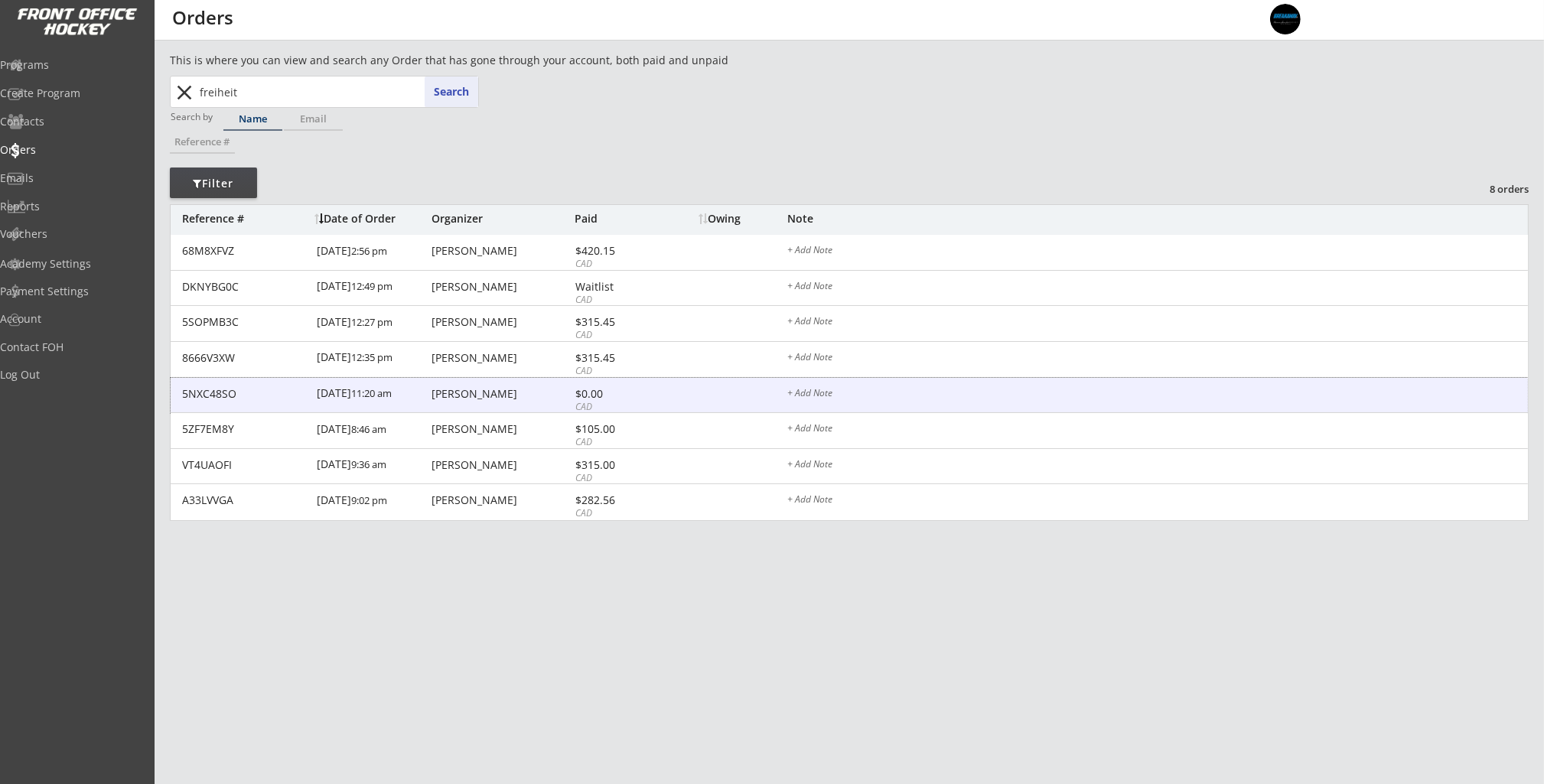
click at [444, 399] on div "[PERSON_NAME]" at bounding box center [501, 394] width 140 height 11
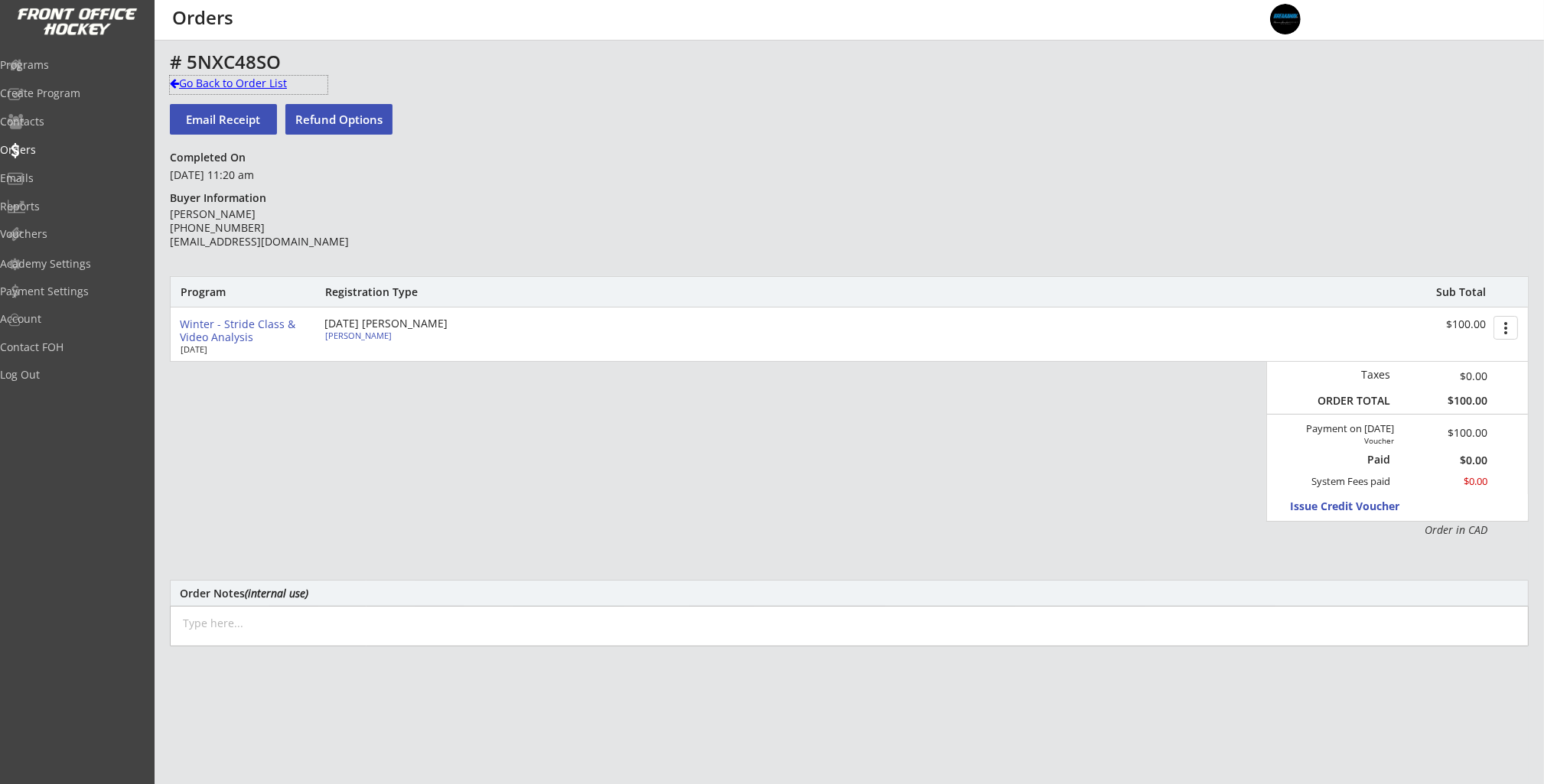
click at [199, 80] on div "Go Back to Order List" at bounding box center [248, 83] width 158 height 15
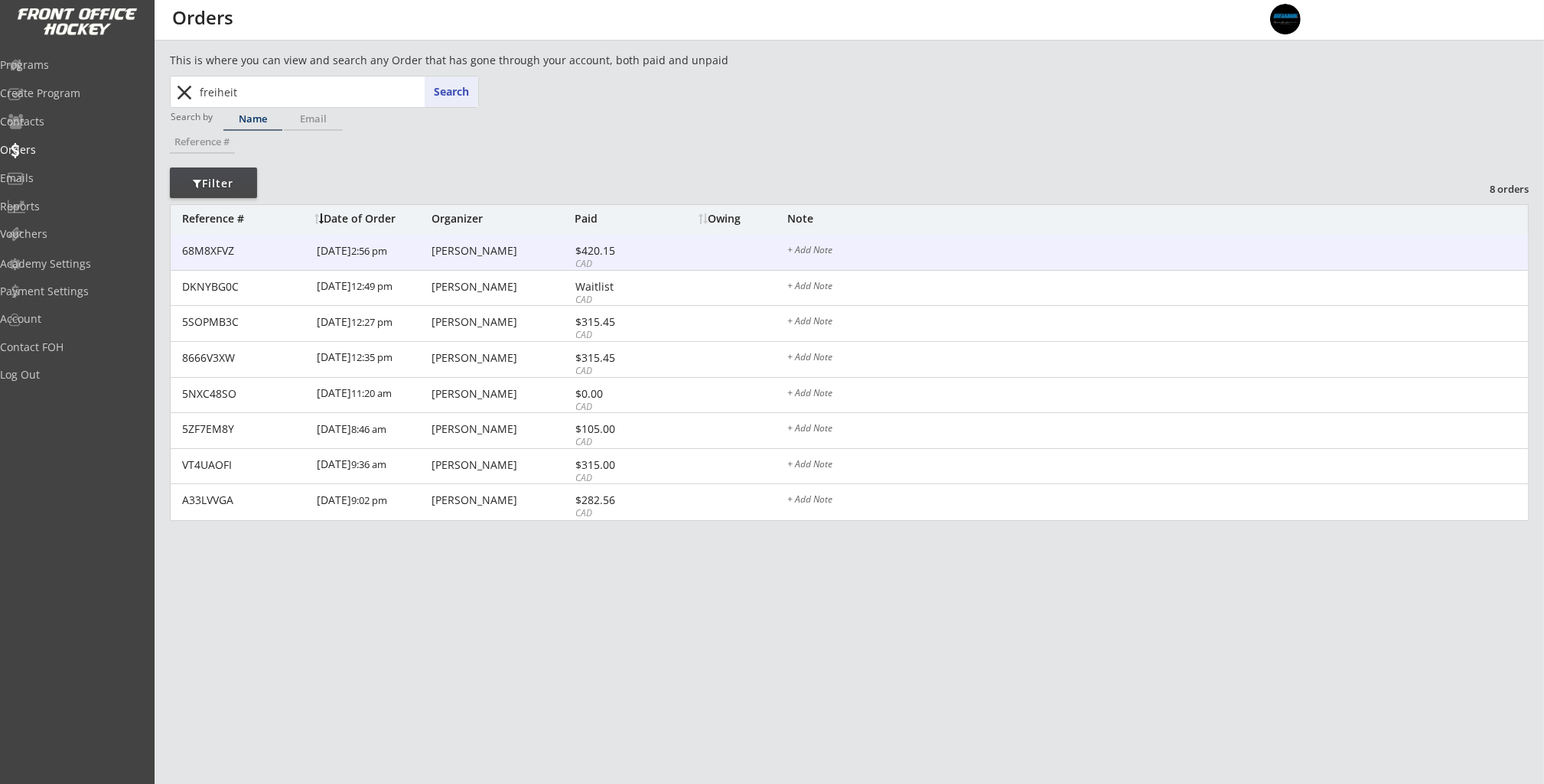
click at [254, 259] on div "68M8XFVZ [DATE] 2:56 pm [PERSON_NAME] $420.15 CAD + Add Note" at bounding box center [849, 253] width 1357 height 36
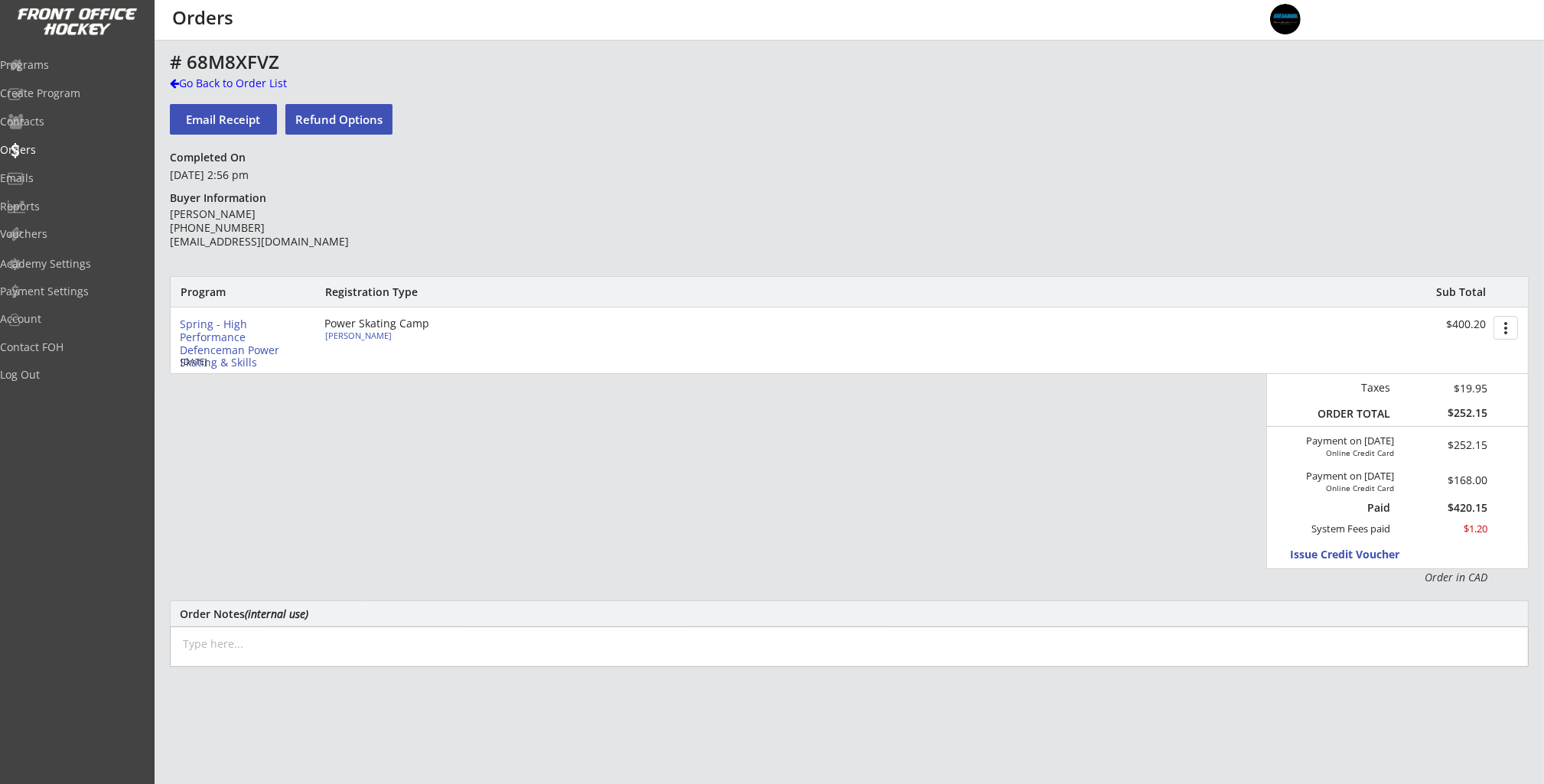
click at [233, 111] on button "Email Receipt" at bounding box center [223, 119] width 107 height 31
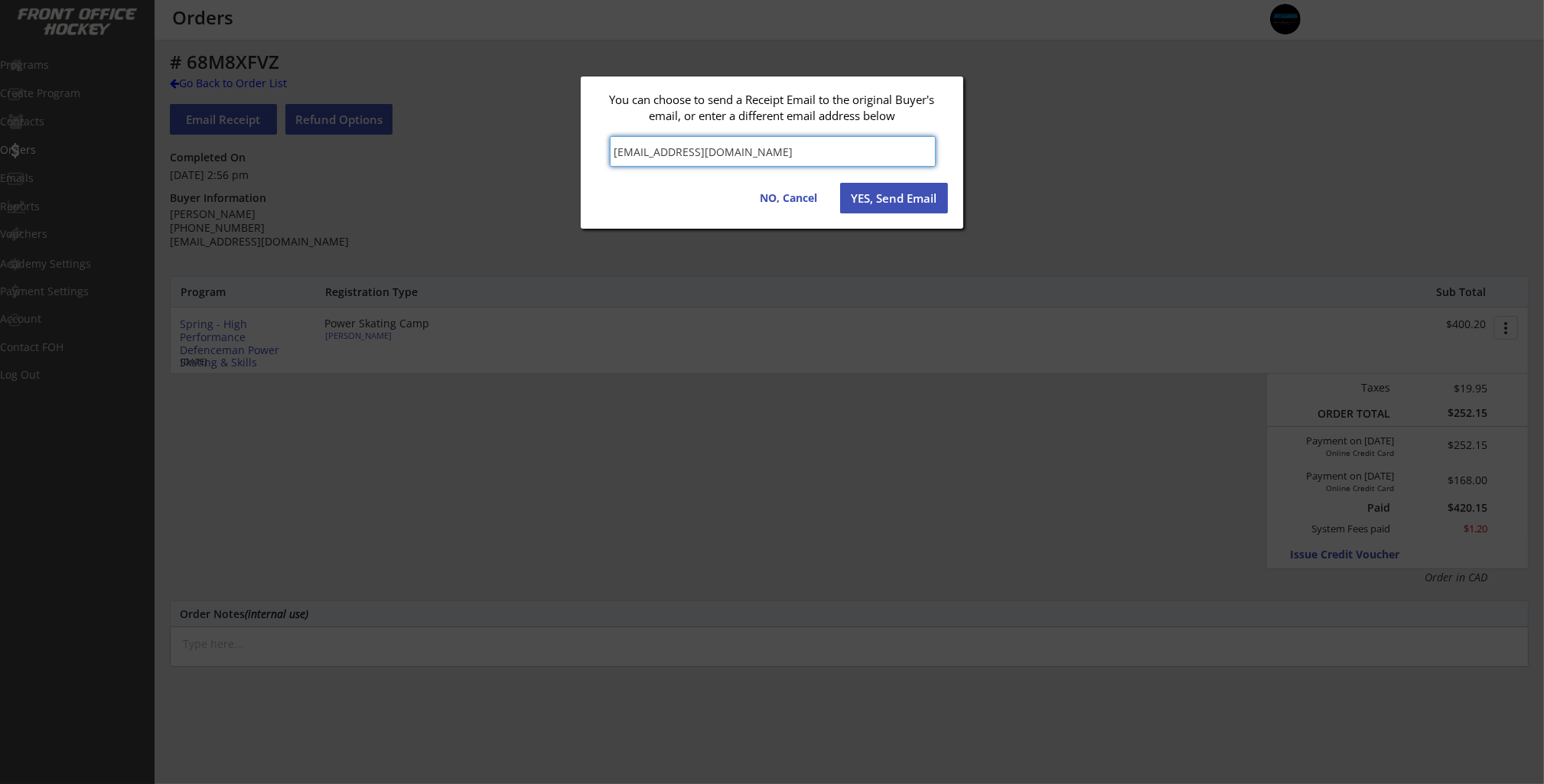
click at [906, 201] on button "YES, Send Email" at bounding box center [894, 198] width 108 height 31
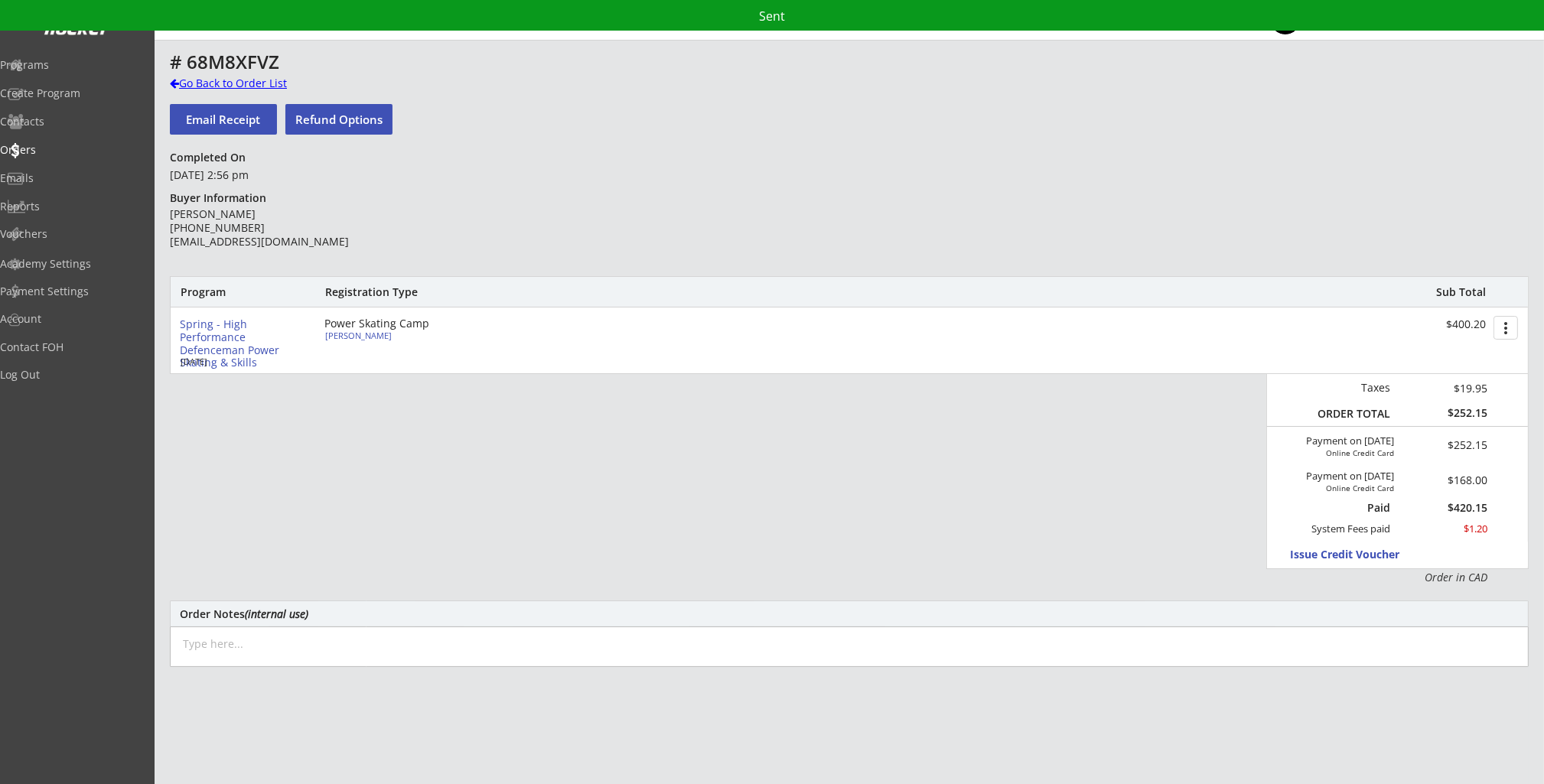
click at [207, 83] on div "Go Back to Order List" at bounding box center [248, 83] width 158 height 15
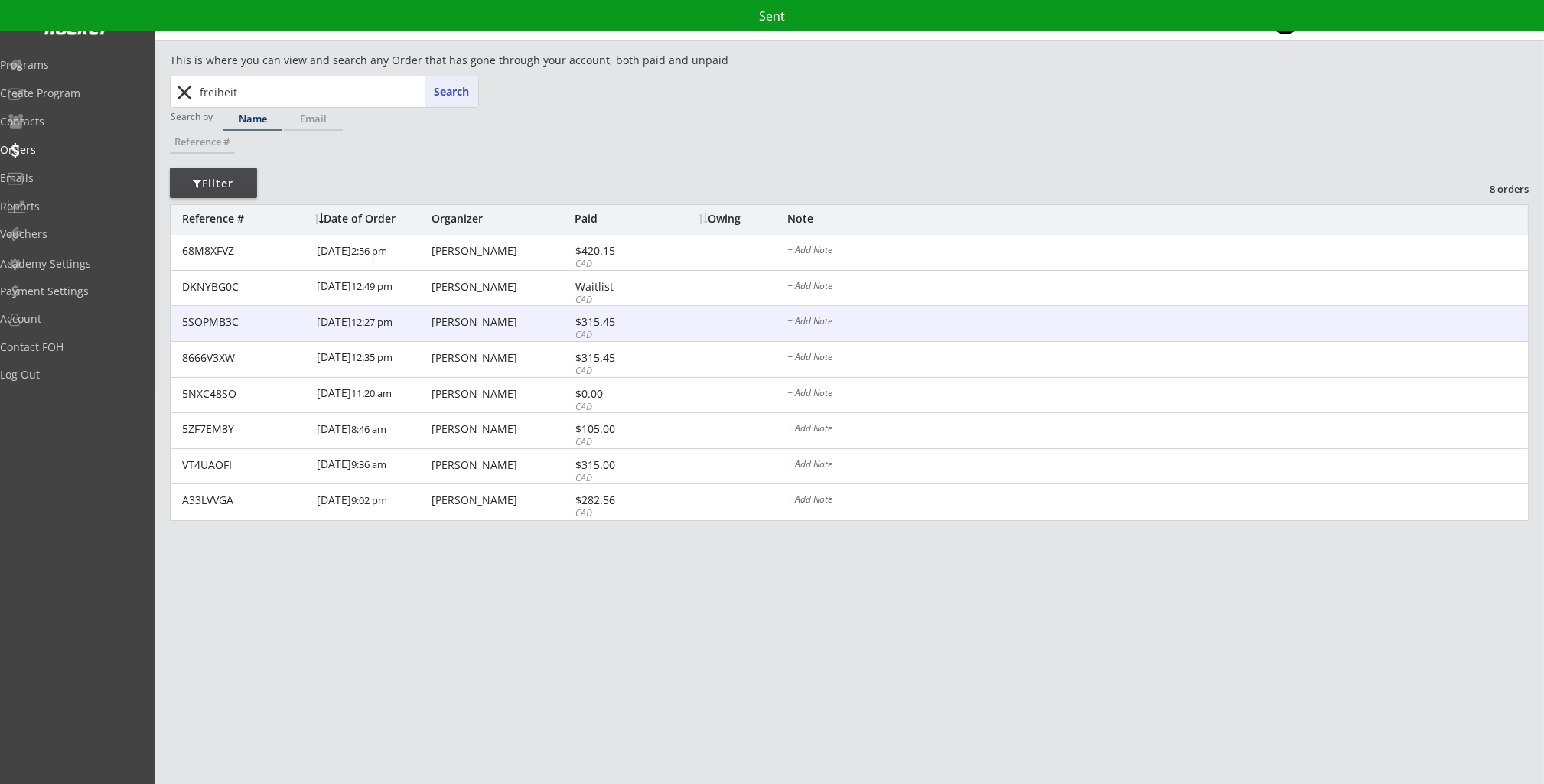
click at [428, 338] on div "5SOPMB3C [DATE] 12:27 pm [PERSON_NAME] $315.45 CAD + Add Note" at bounding box center [849, 324] width 1357 height 36
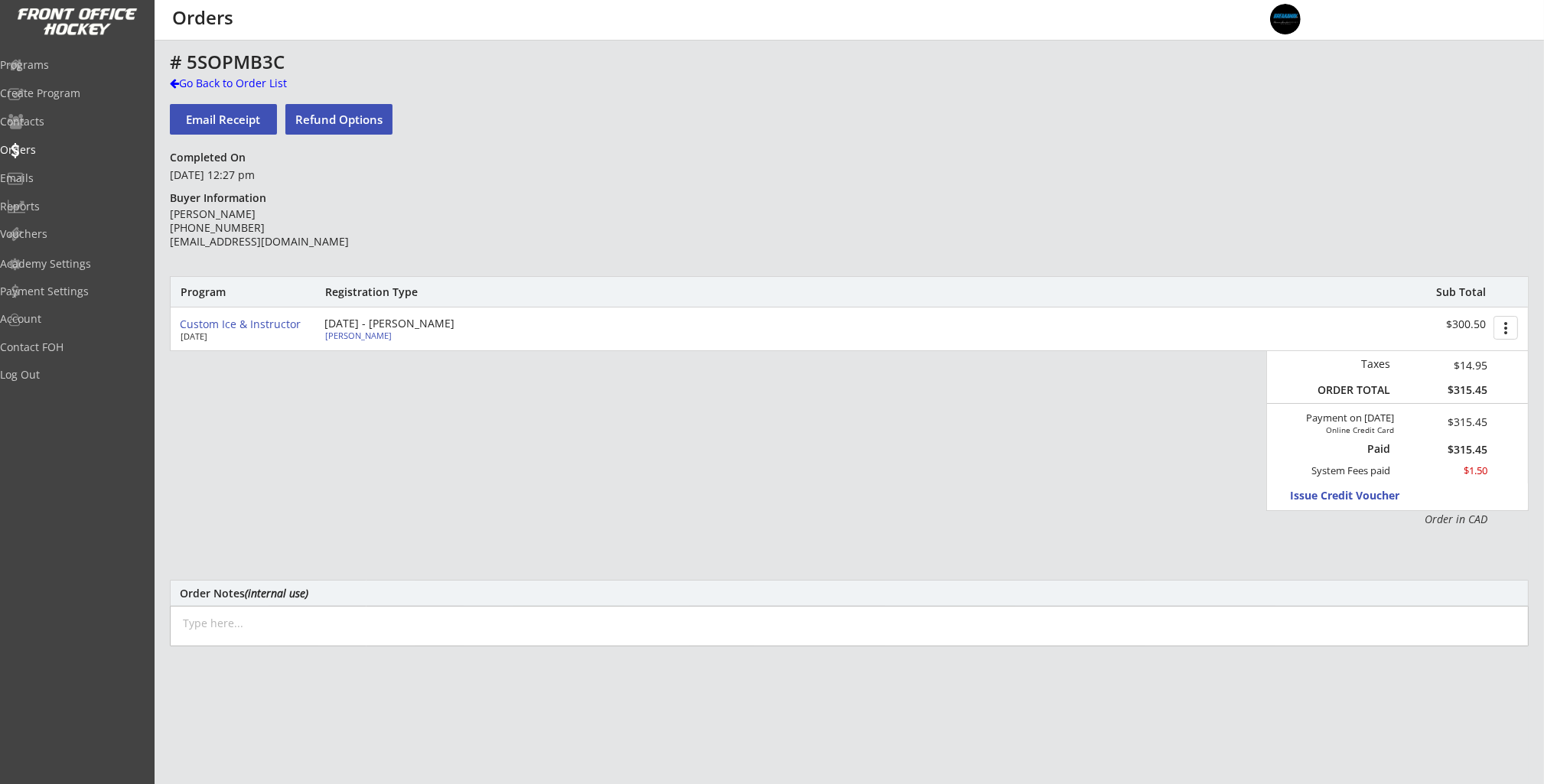
click at [230, 121] on button "Email Receipt" at bounding box center [223, 119] width 107 height 31
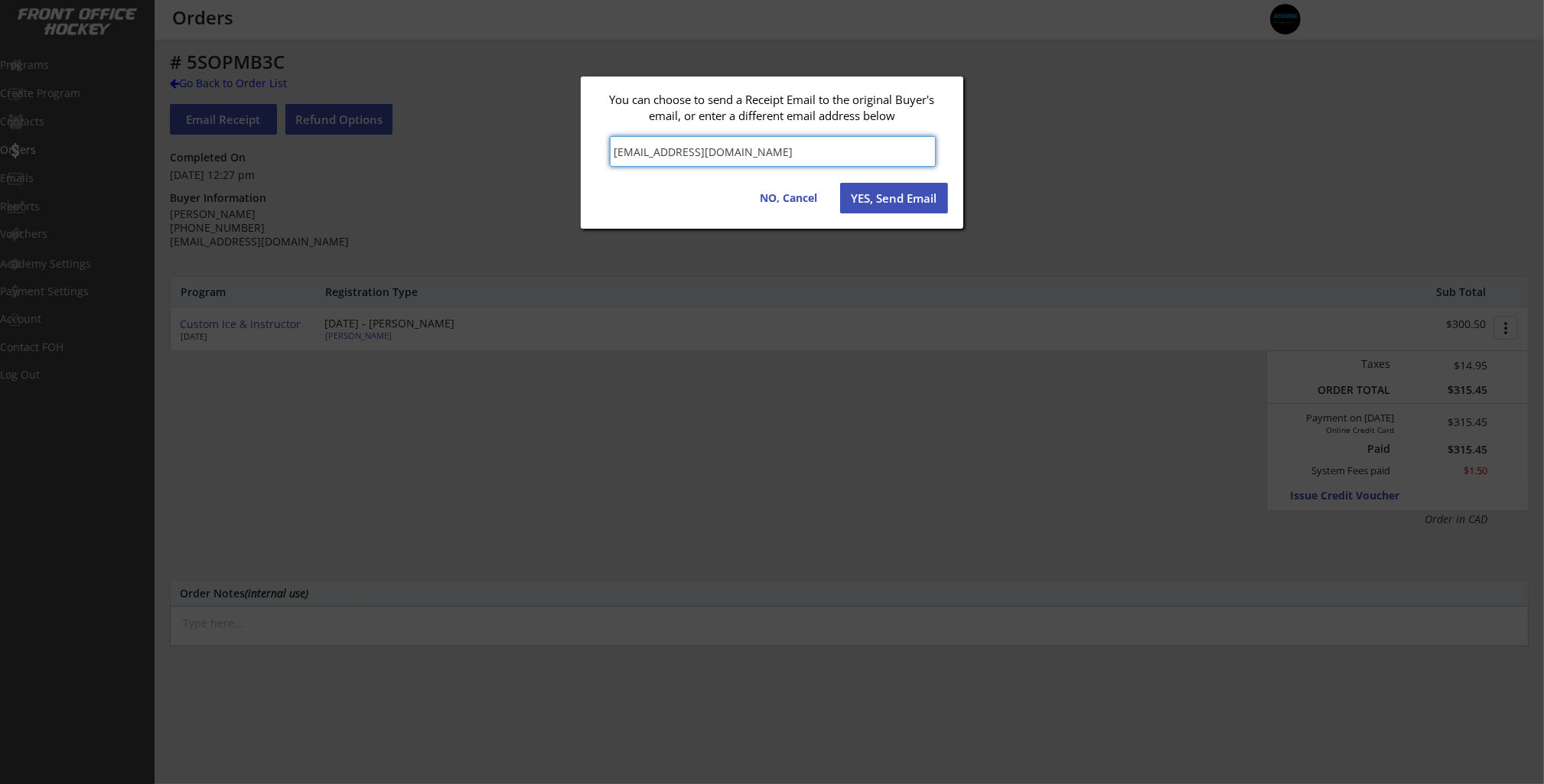
click at [900, 199] on button "YES, Send Email" at bounding box center [894, 198] width 108 height 31
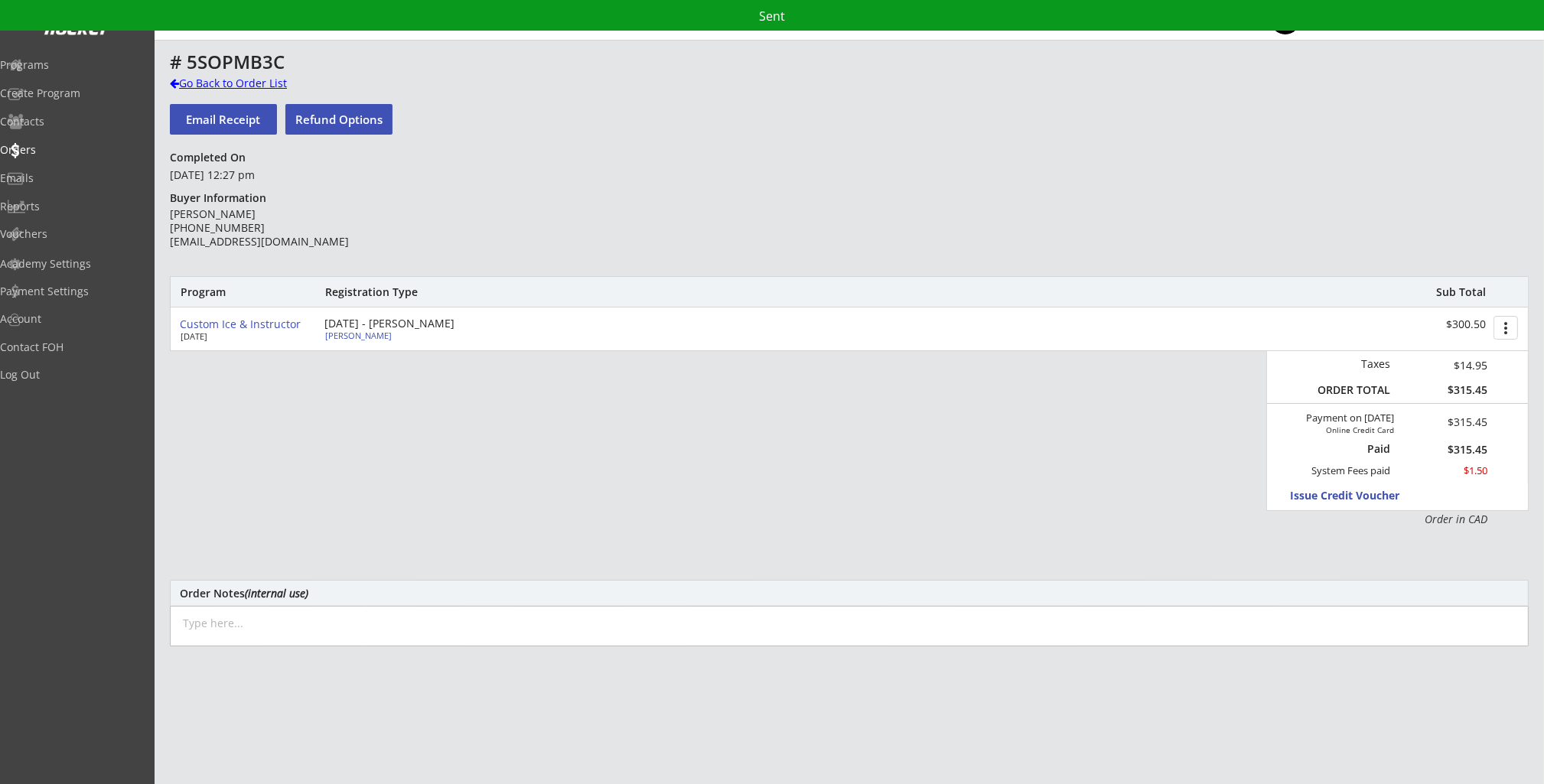
drag, startPoint x: 213, startPoint y: 78, endPoint x: 217, endPoint y: 91, distance: 13.6
click at [213, 78] on div "Go Back to Order List" at bounding box center [248, 83] width 158 height 15
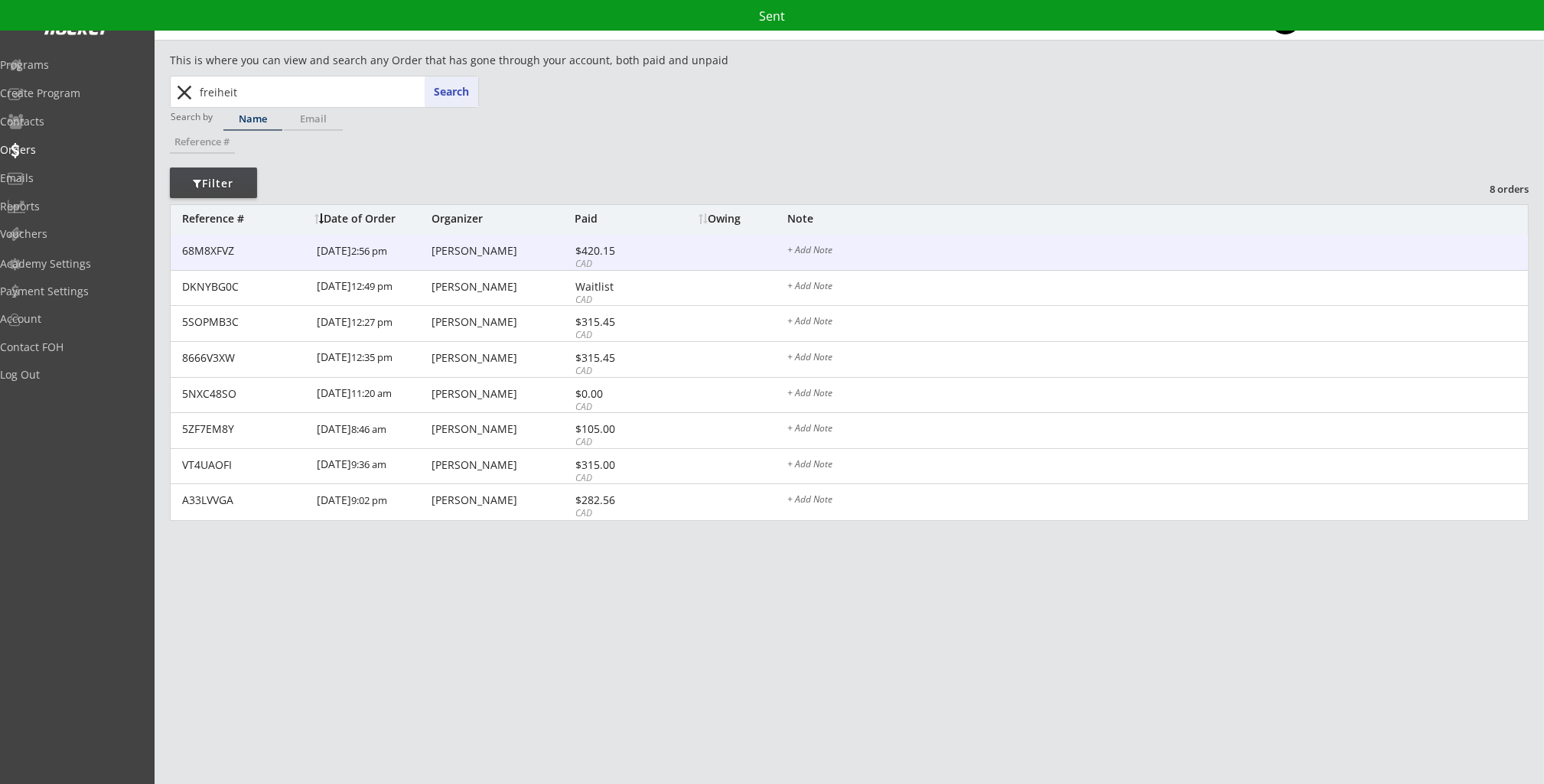
click at [290, 255] on div "68M8XFVZ" at bounding box center [245, 251] width 126 height 11
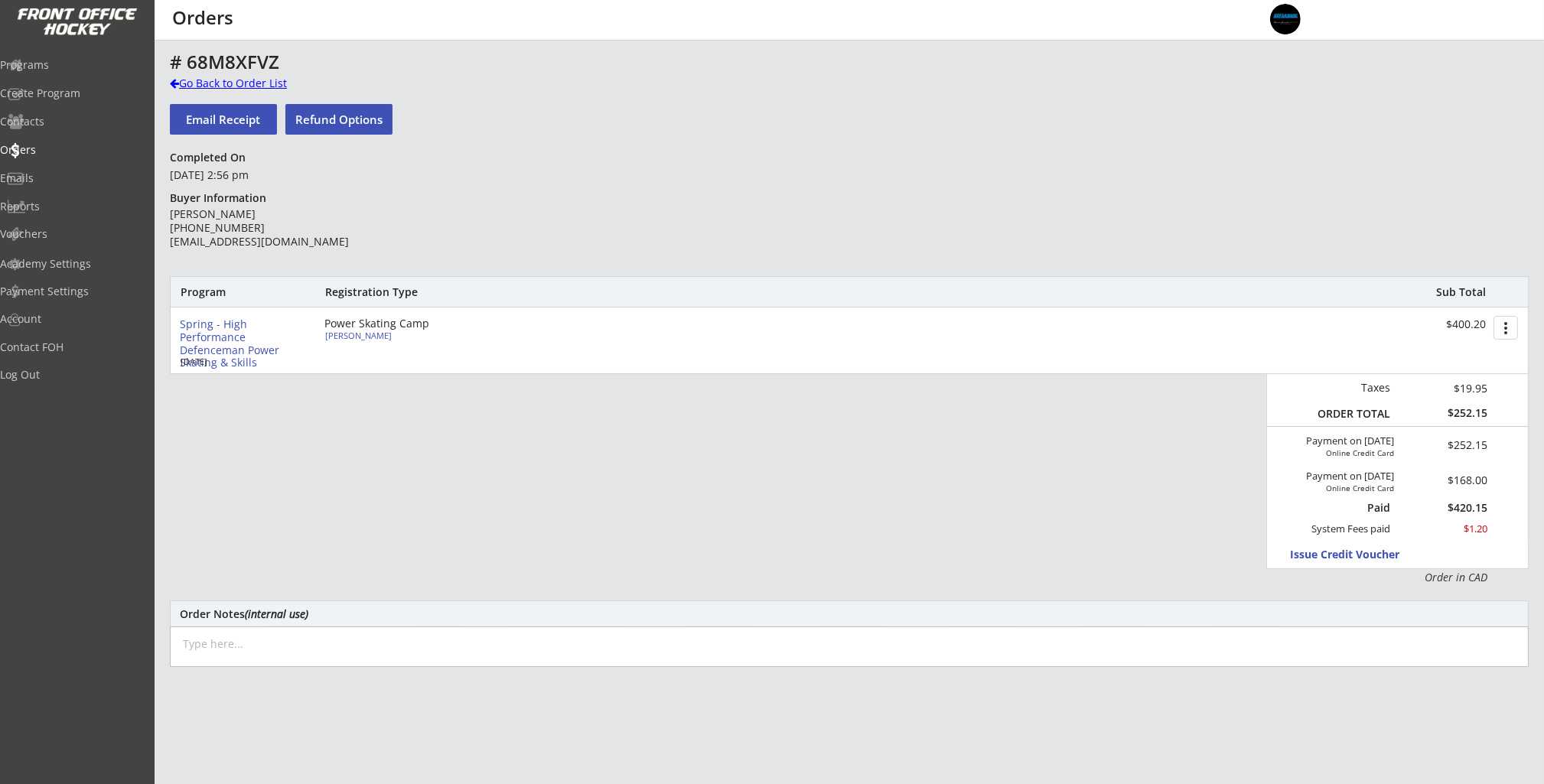
click at [197, 81] on div "Go Back to Order List" at bounding box center [248, 83] width 158 height 15
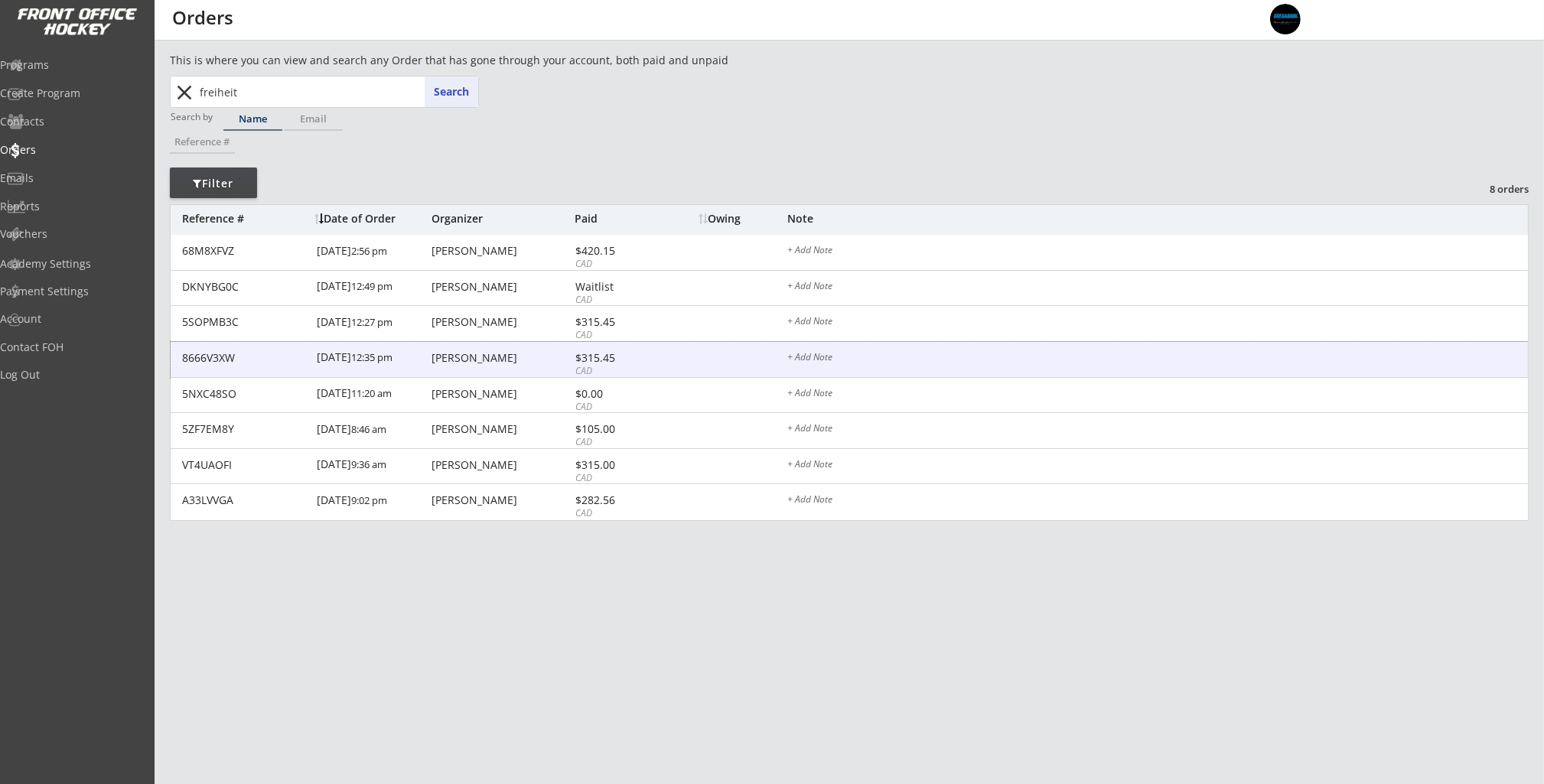
drag, startPoint x: 425, startPoint y: 356, endPoint x: 417, endPoint y: 353, distance: 8.5
click at [424, 357] on div "[DATE] 12:35 pm" at bounding box center [372, 359] width 111 height 35
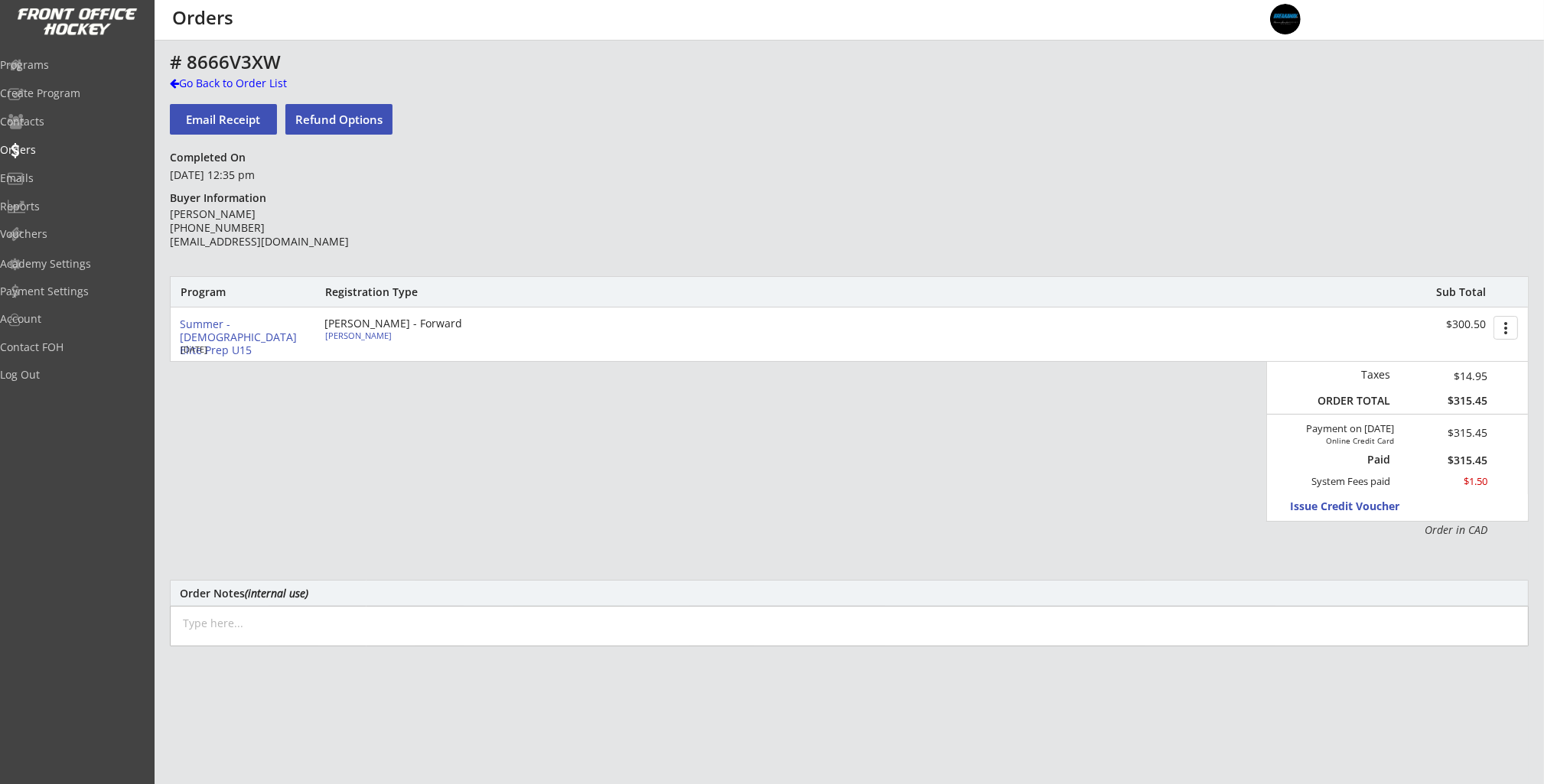
click at [249, 116] on button "Email Receipt" at bounding box center [223, 119] width 107 height 31
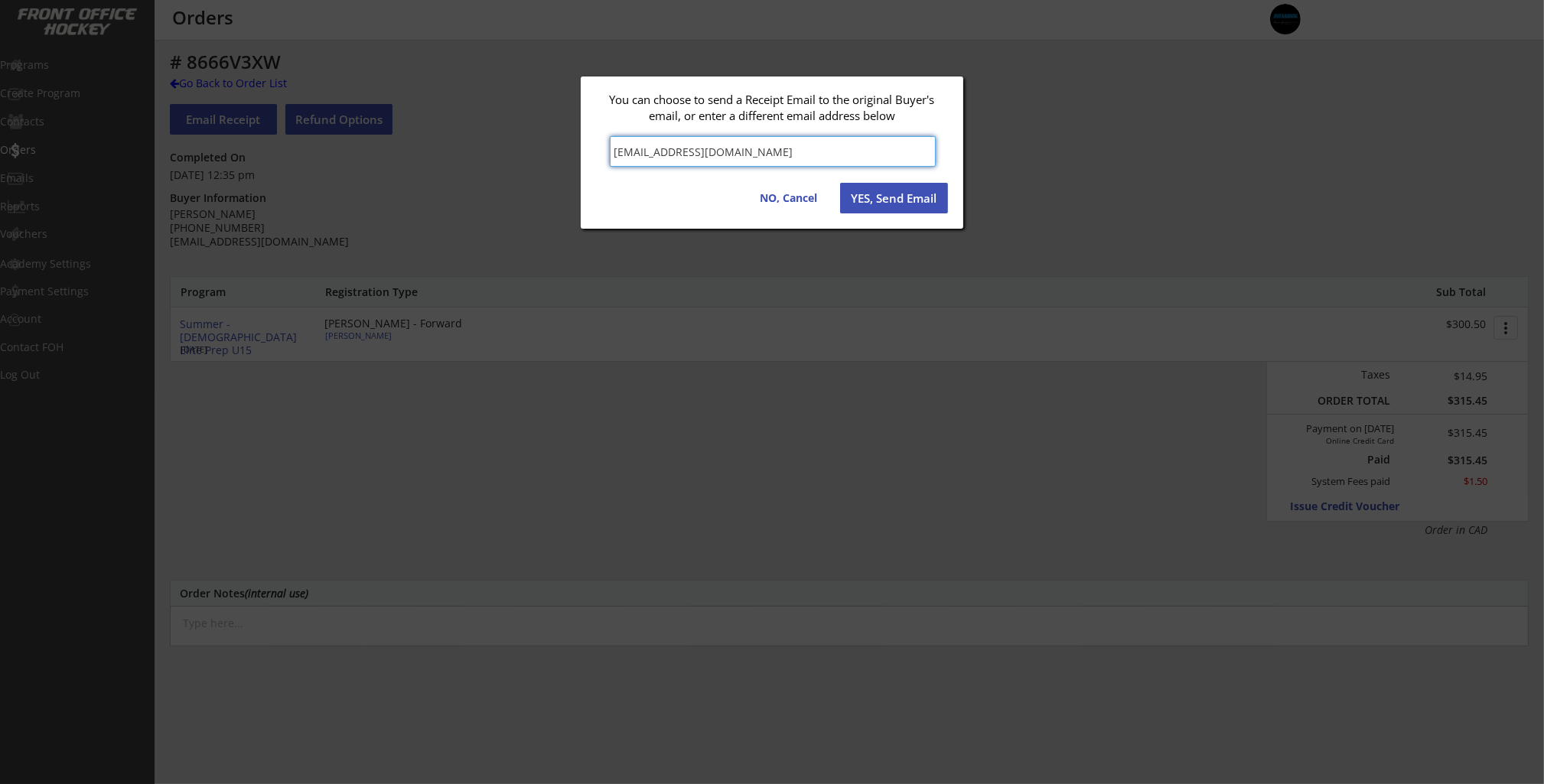
drag, startPoint x: 903, startPoint y: 196, endPoint x: 698, endPoint y: 186, distance: 205.2
click at [903, 196] on button "YES, Send Email" at bounding box center [894, 198] width 108 height 31
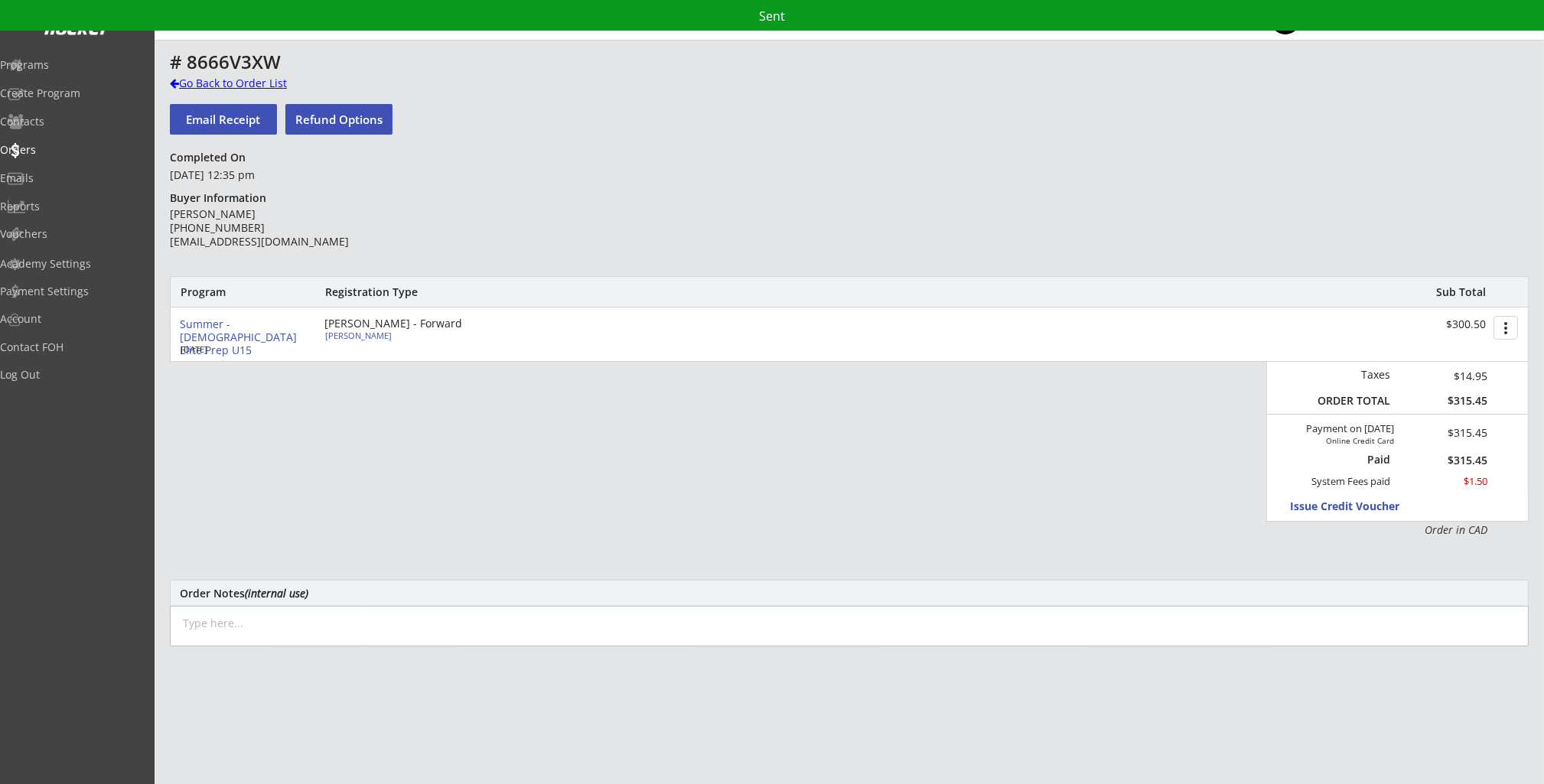
click at [220, 88] on div "Go Back to Order List" at bounding box center [248, 83] width 158 height 15
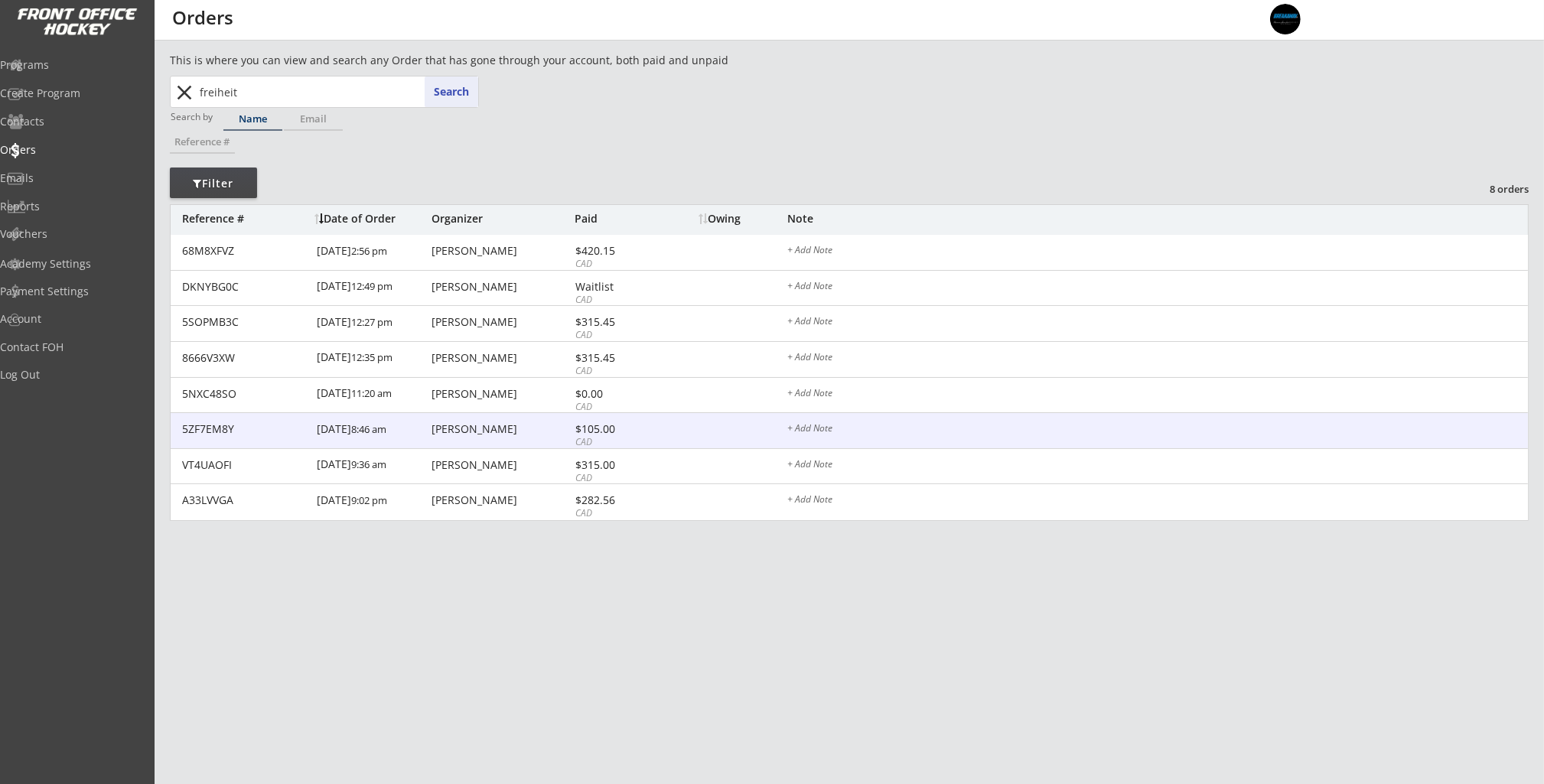
click at [449, 434] on div "[PERSON_NAME]" at bounding box center [501, 429] width 140 height 11
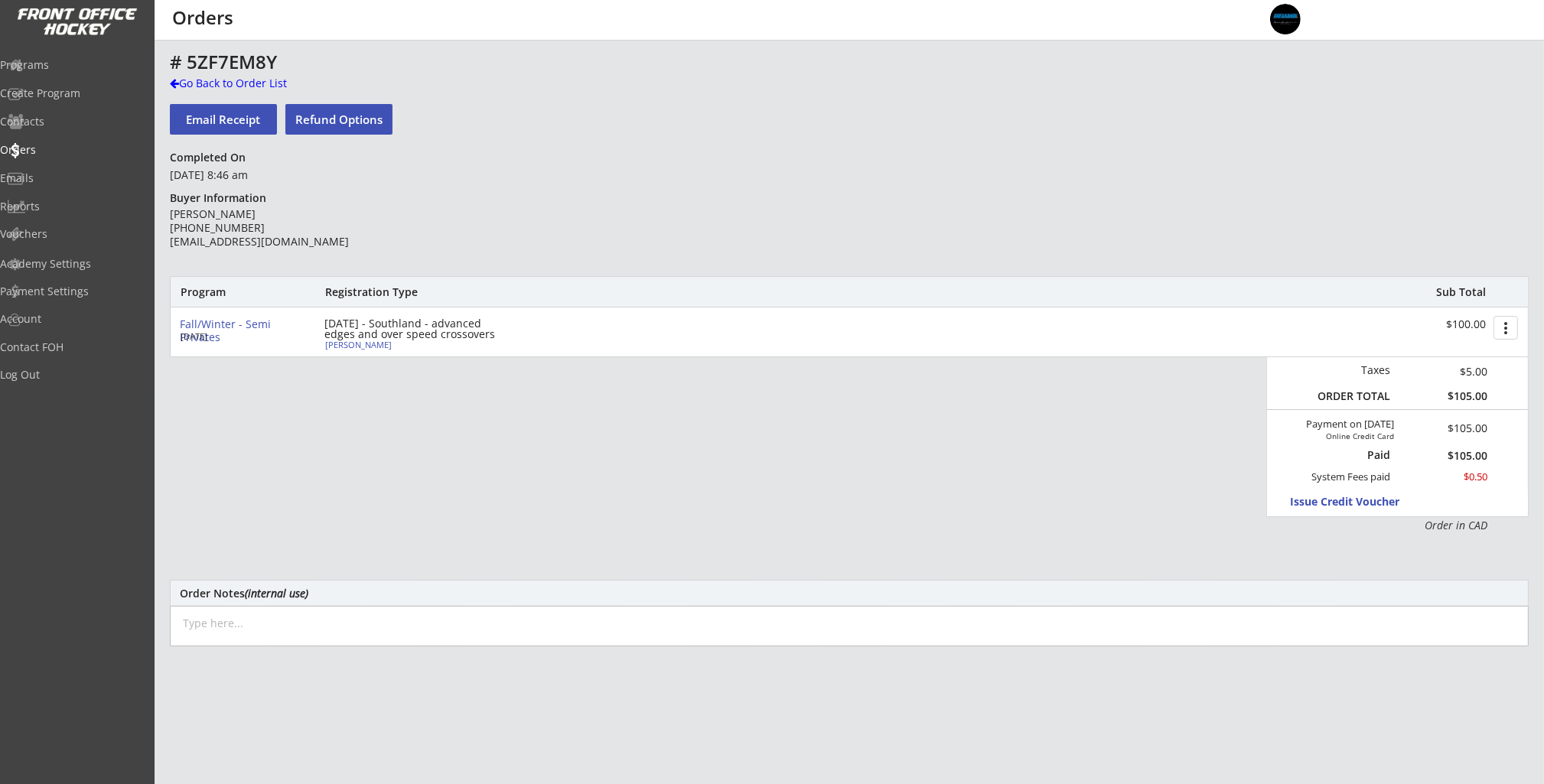
click at [254, 122] on button "Email Receipt" at bounding box center [223, 119] width 107 height 31
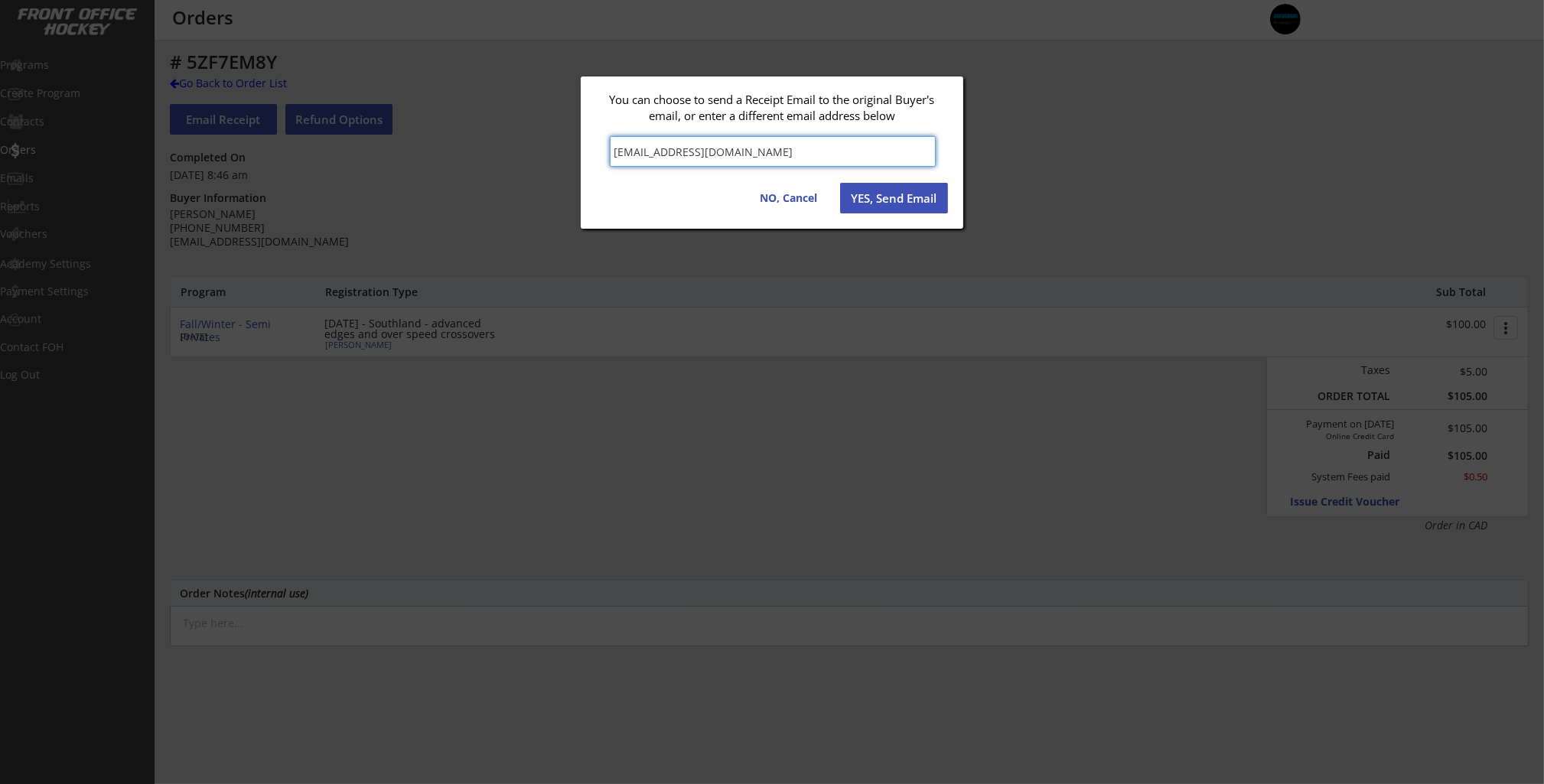
drag, startPoint x: 927, startPoint y: 197, endPoint x: 781, endPoint y: 170, distance: 148.5
click at [927, 197] on button "YES, Send Email" at bounding box center [894, 198] width 108 height 31
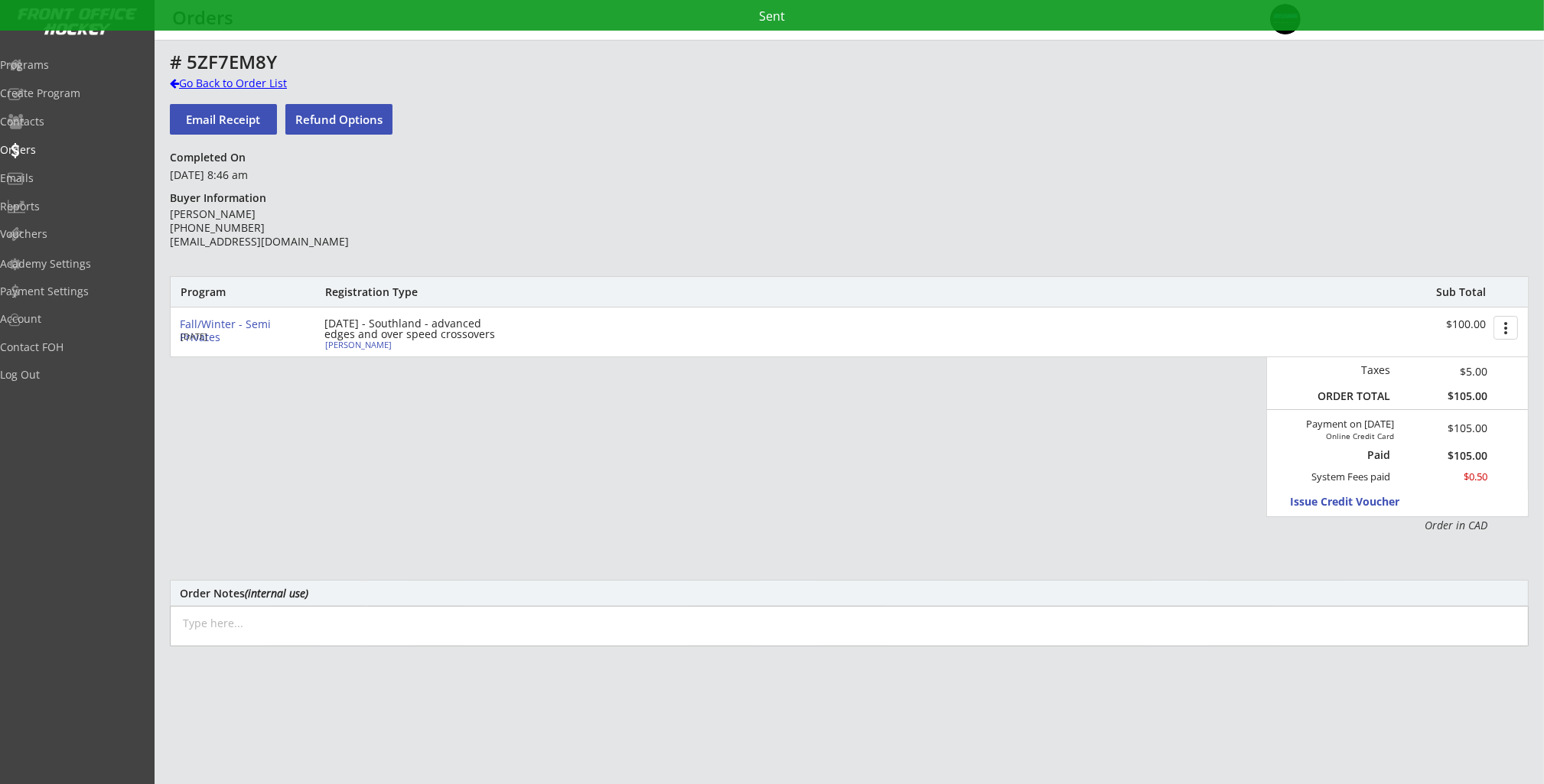
click at [206, 87] on div "Go Back to Order List" at bounding box center [248, 83] width 158 height 15
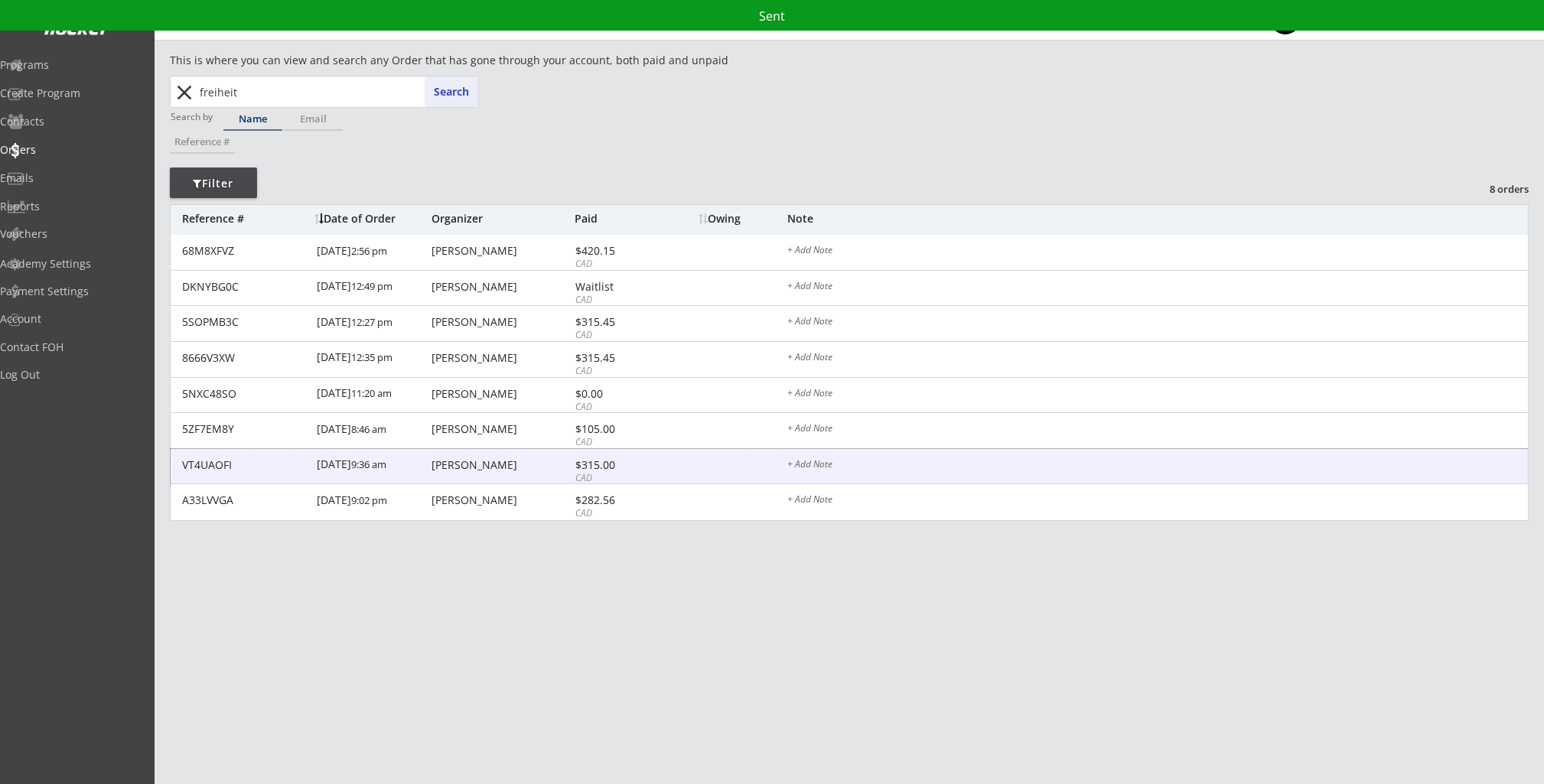
click at [393, 471] on div "[DATE] 9:36 am" at bounding box center [372, 466] width 111 height 35
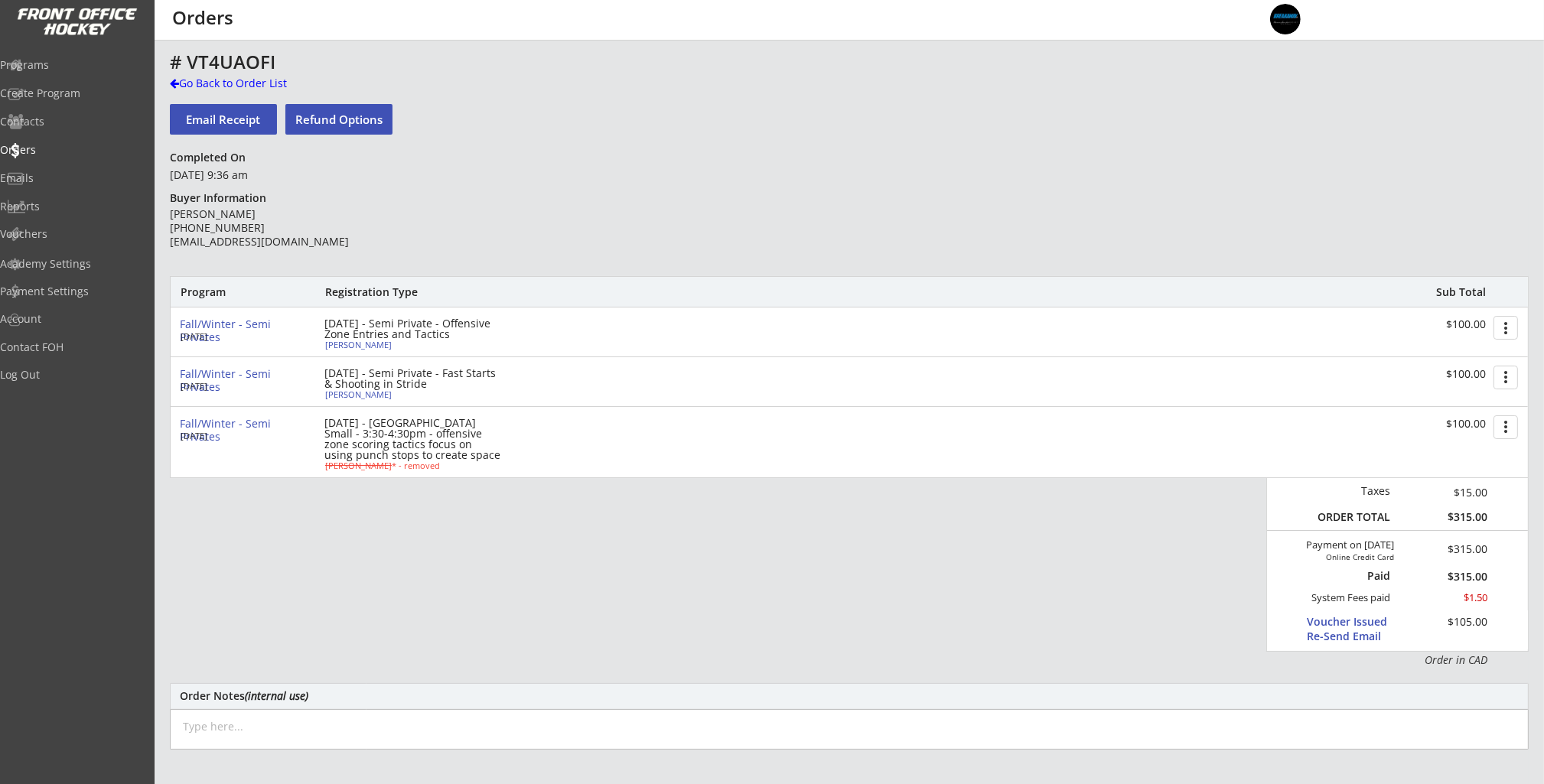
click at [259, 114] on button "Email Receipt" at bounding box center [223, 119] width 107 height 31
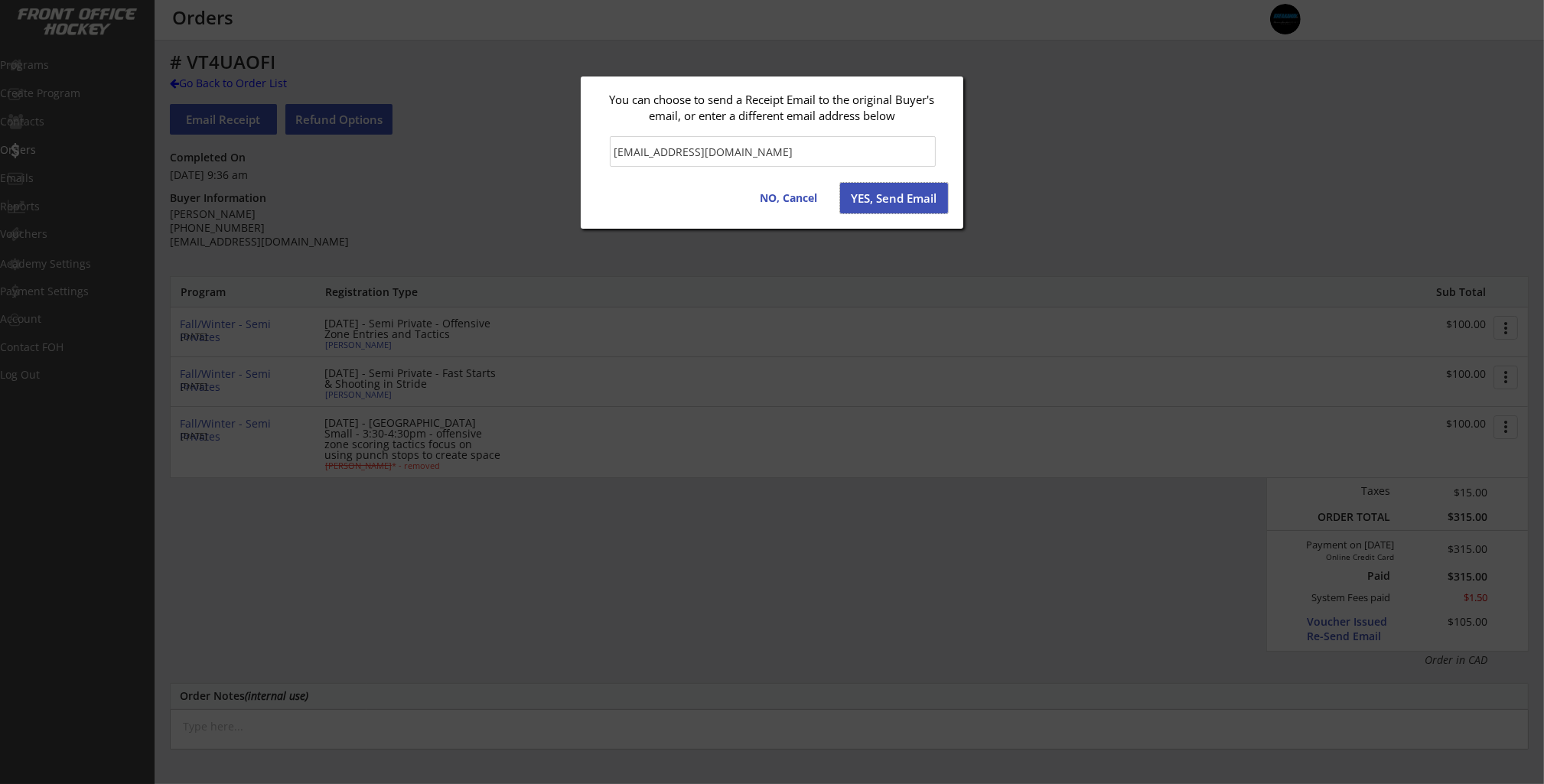
click at [893, 200] on button "YES, Send Email" at bounding box center [894, 198] width 108 height 31
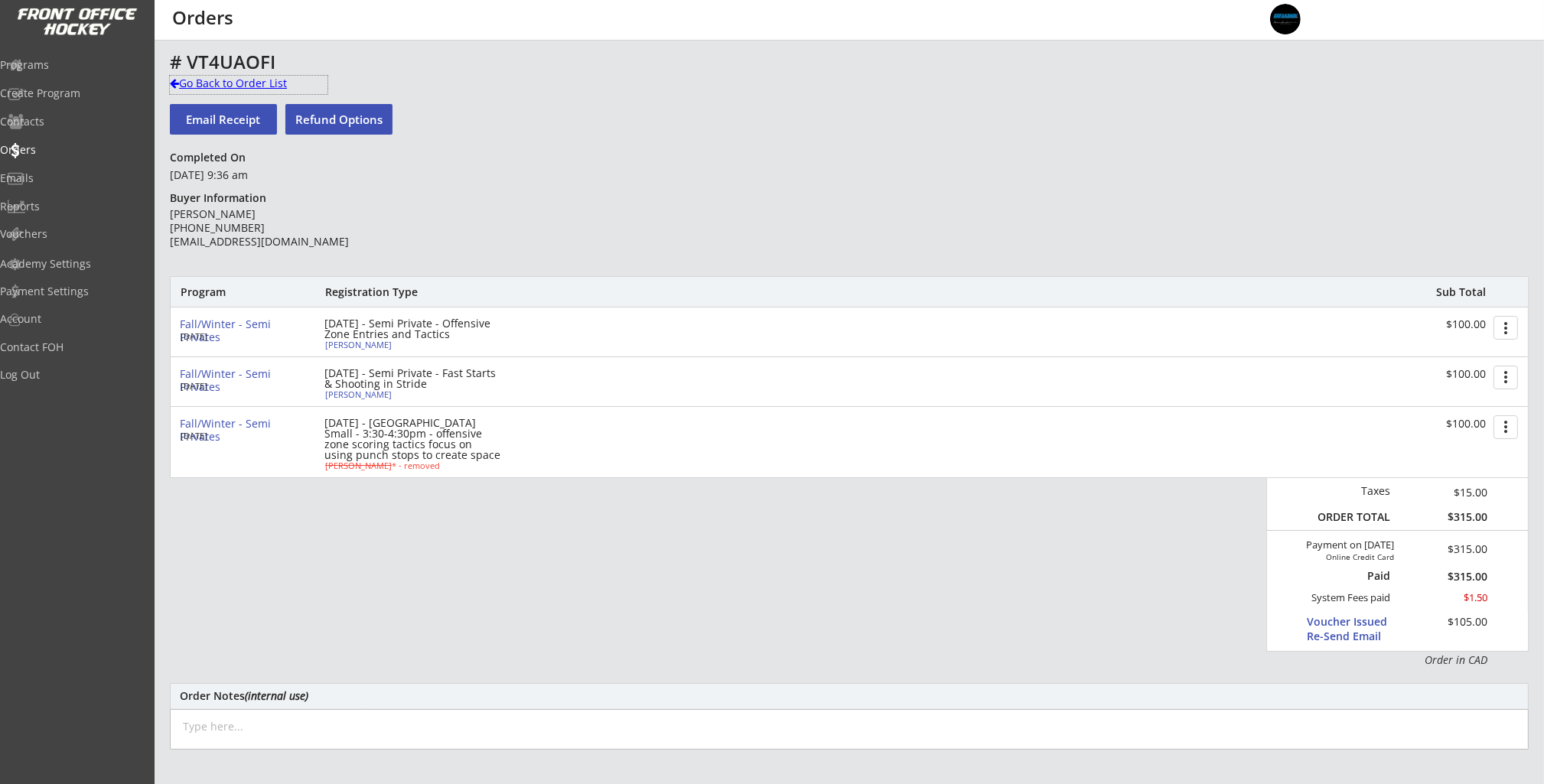
click at [212, 83] on div "Go Back to Order List" at bounding box center [248, 83] width 158 height 15
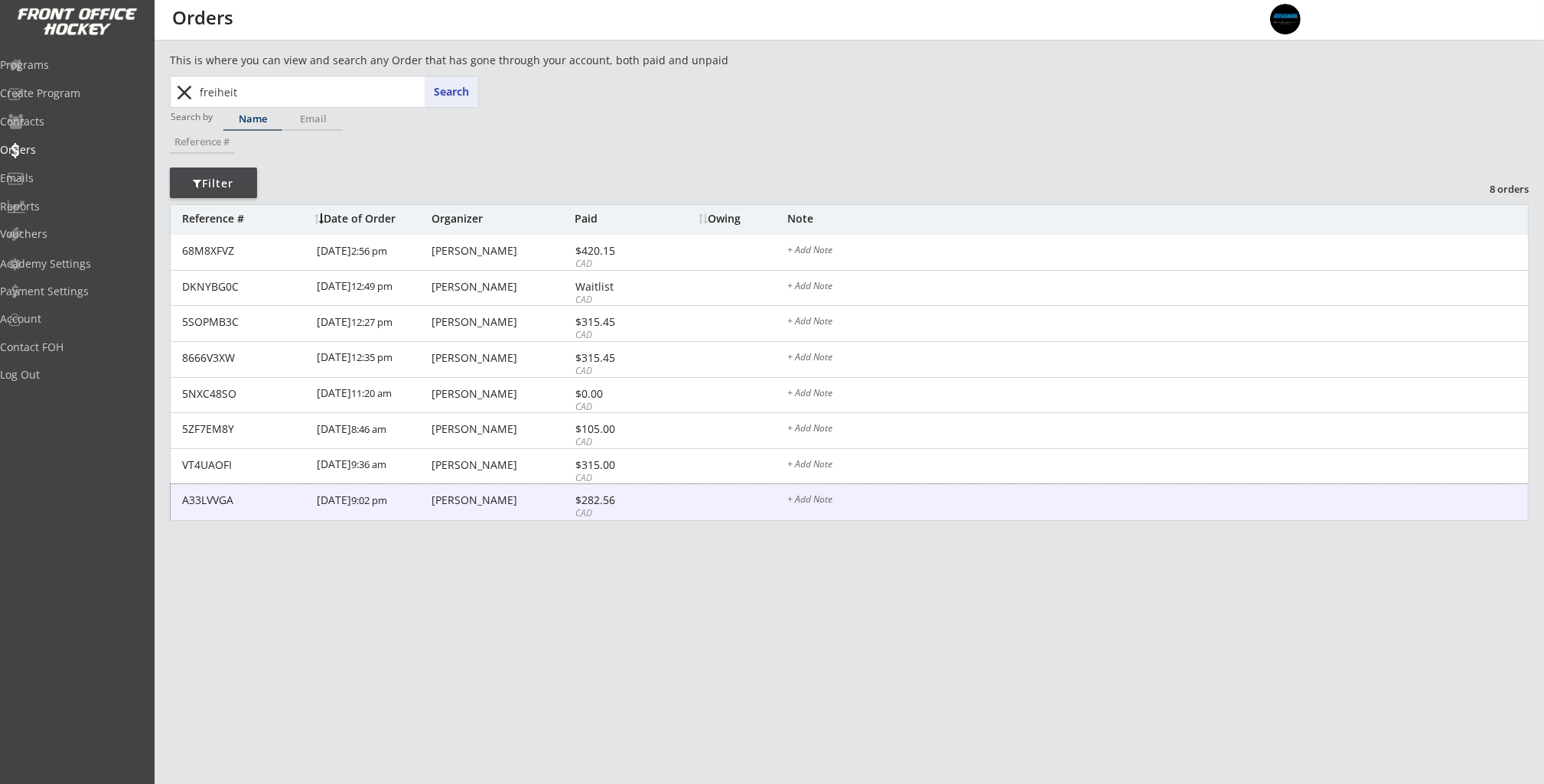
click at [459, 502] on div "[PERSON_NAME]" at bounding box center [501, 500] width 140 height 11
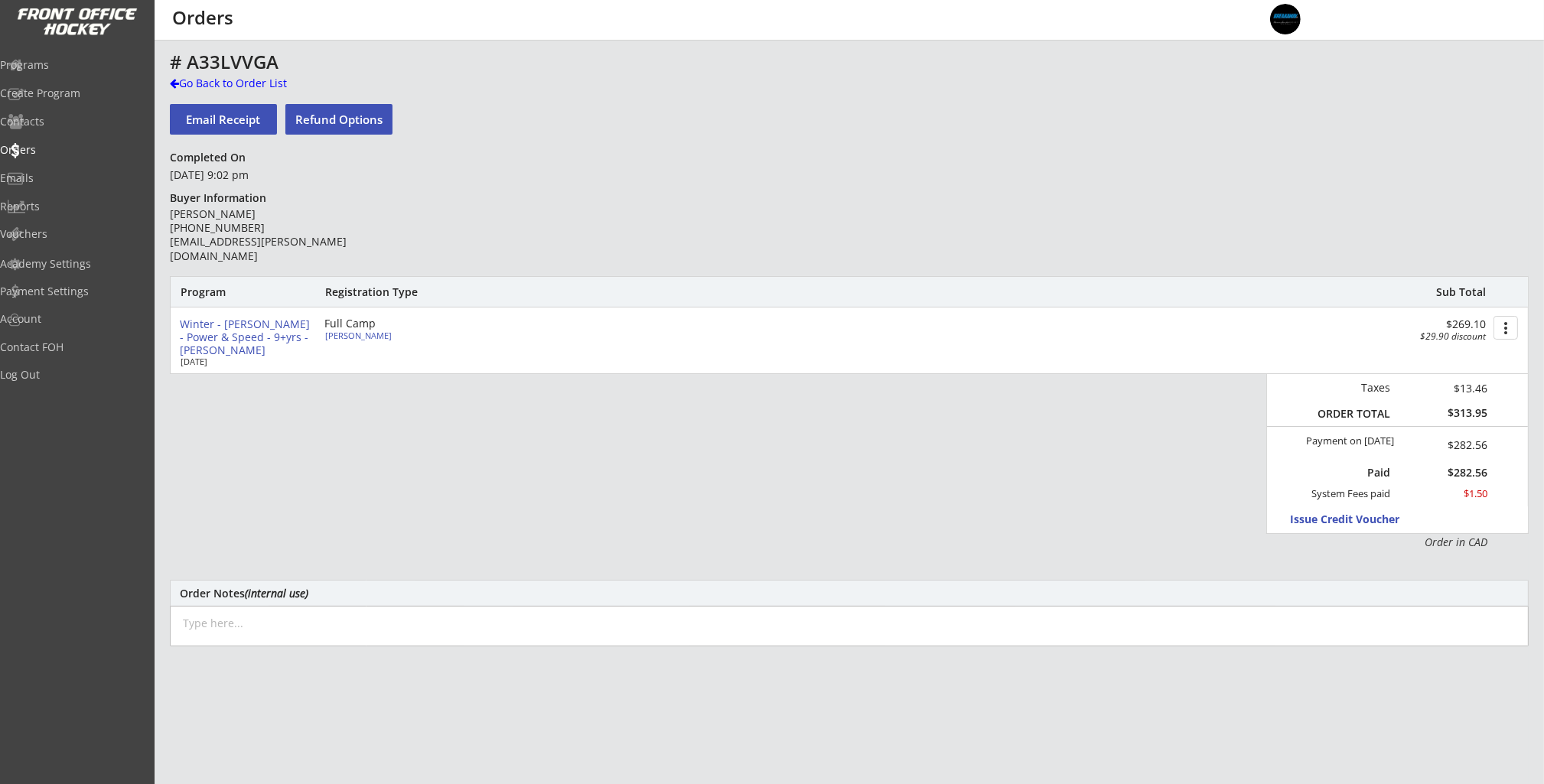
click at [326, 121] on button "Refund Options" at bounding box center [338, 119] width 107 height 31
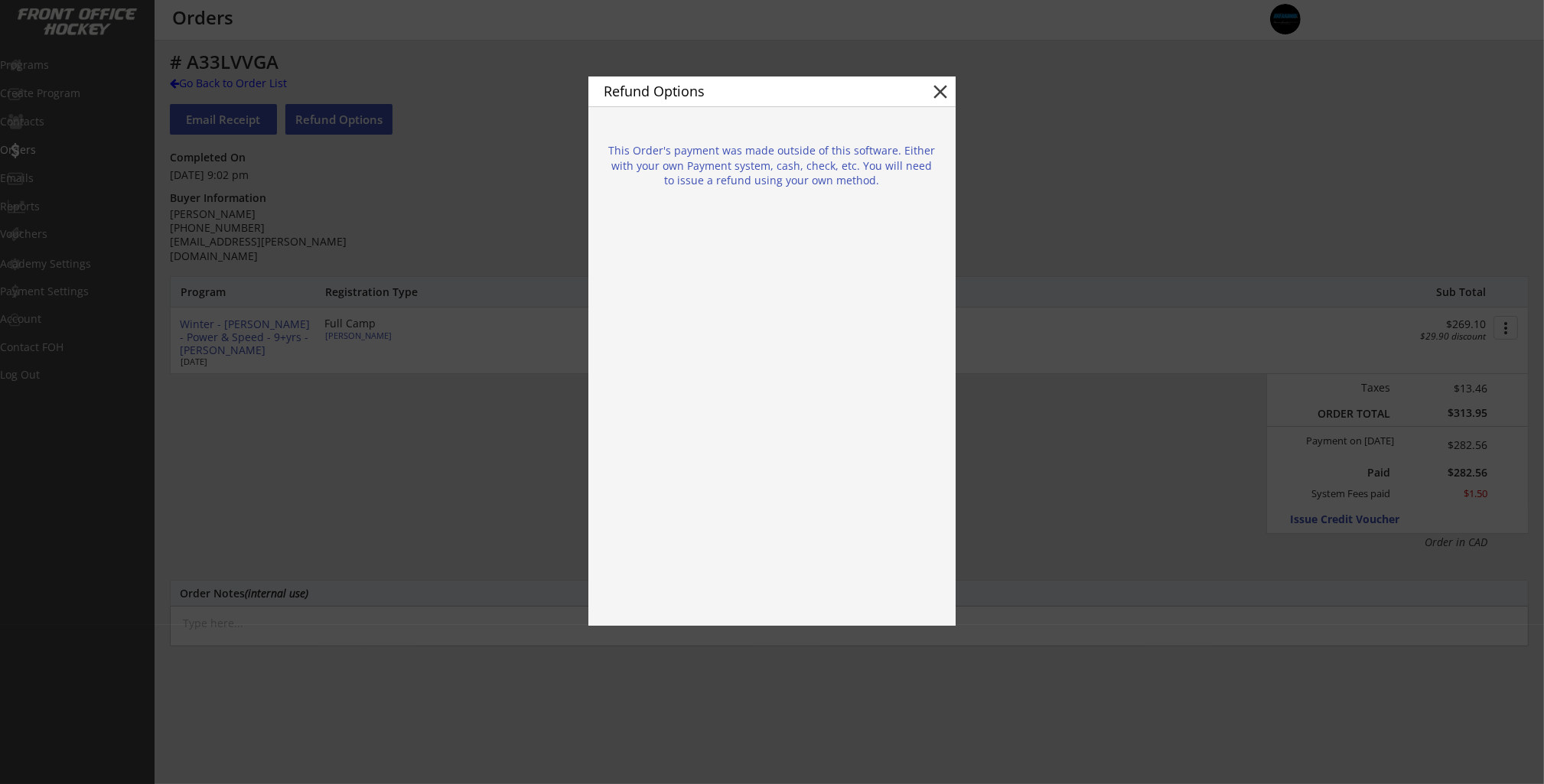
click at [939, 87] on button "close" at bounding box center [939, 91] width 23 height 23
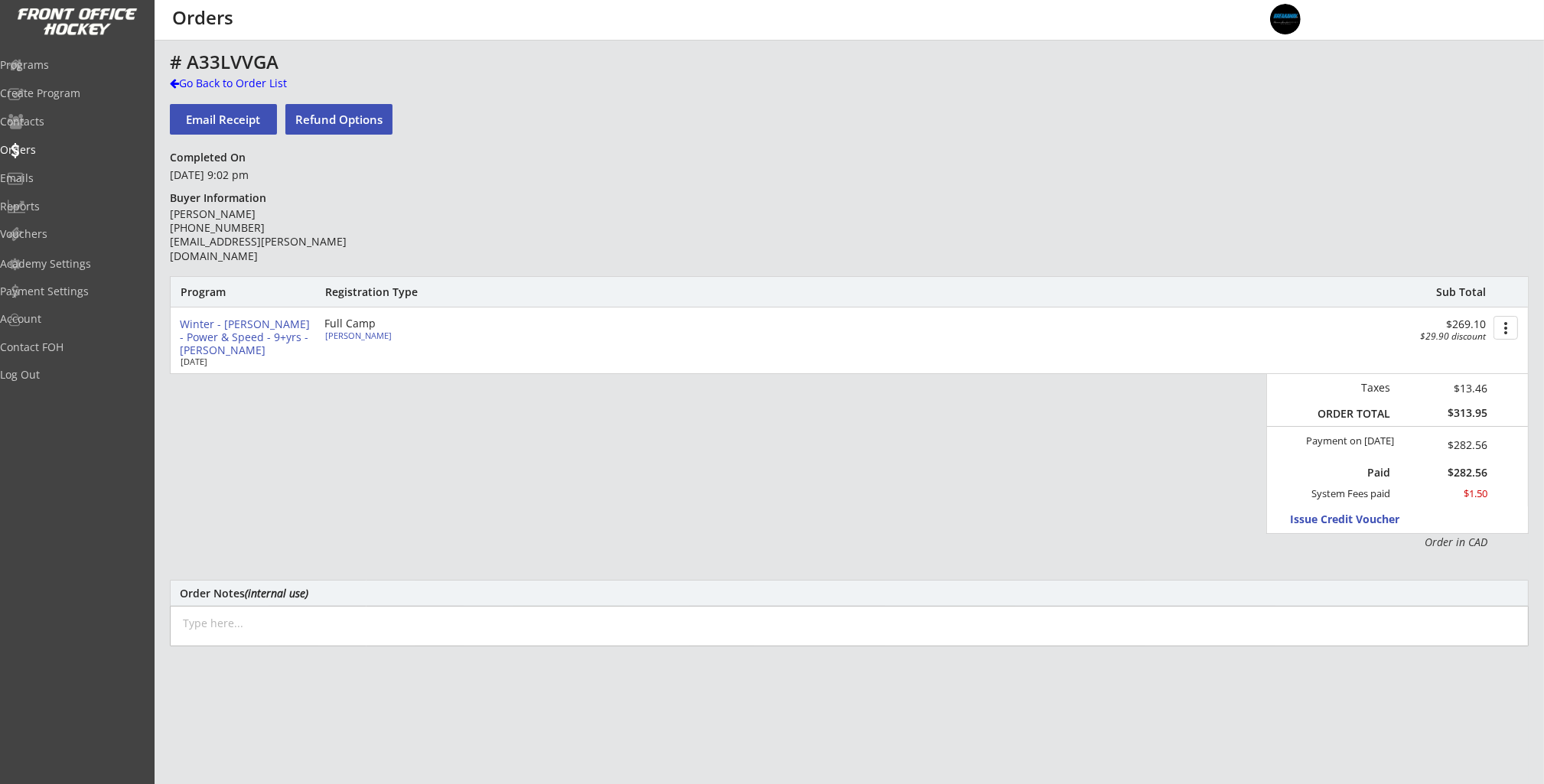
click at [211, 119] on button "Email Receipt" at bounding box center [223, 119] width 107 height 31
type input "[EMAIL_ADDRESS][PERSON_NAME][DOMAIN_NAME]"
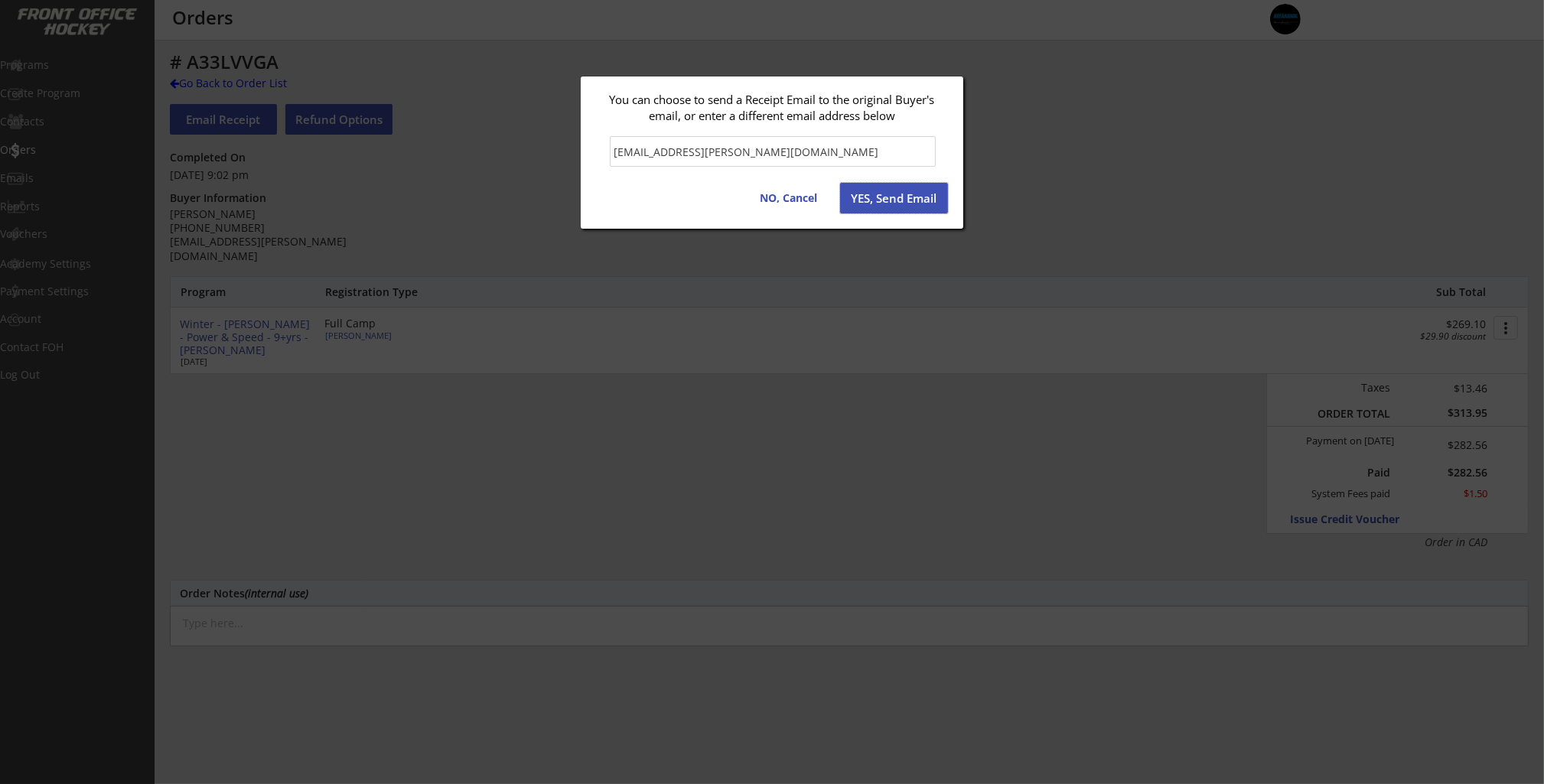
click at [886, 202] on button "YES, Send Email" at bounding box center [894, 198] width 108 height 31
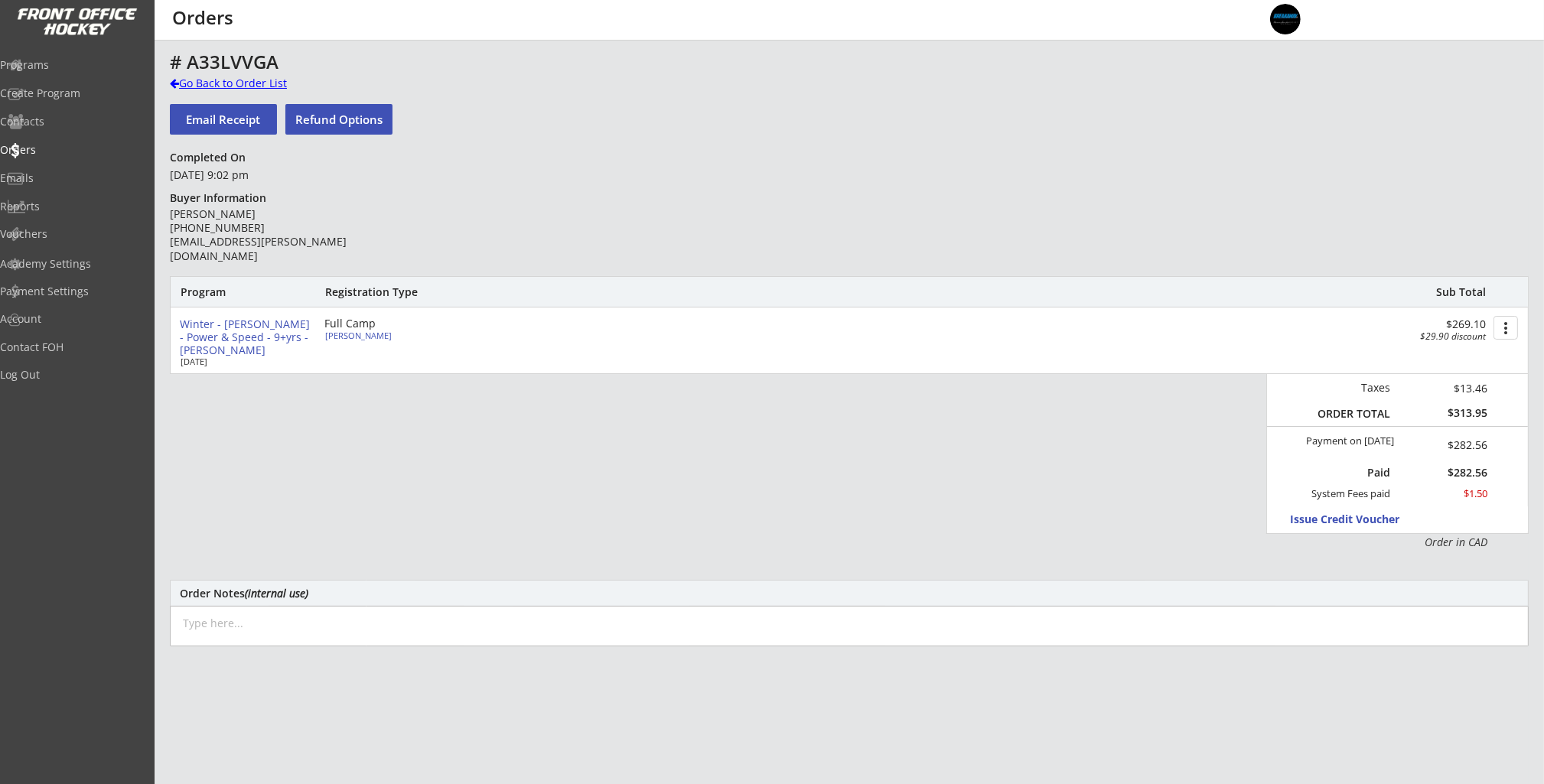
click at [205, 78] on div "Go Back to Order List" at bounding box center [248, 83] width 158 height 15
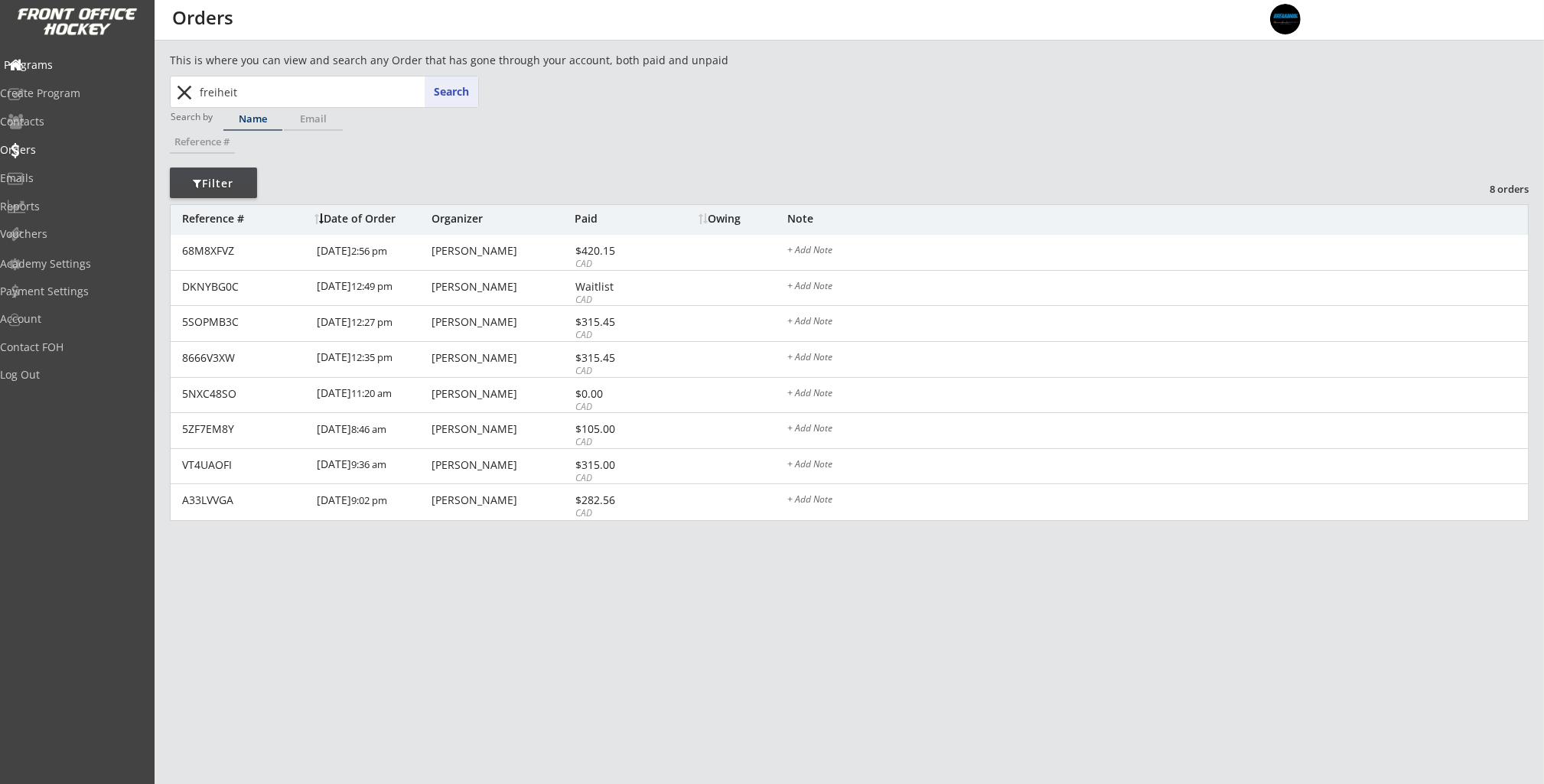
click at [67, 64] on div "Programs" at bounding box center [72, 65] width 138 height 11
